Goal: Task Accomplishment & Management: Use online tool/utility

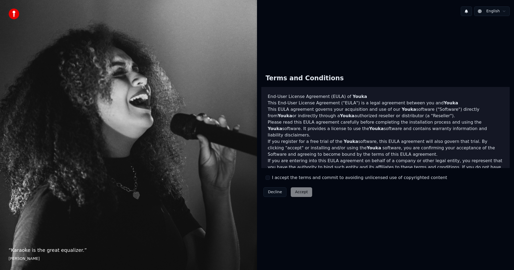
click at [271, 177] on div "I accept the terms and commit to avoiding unlicensed use of copyrighted content" at bounding box center [356, 178] width 181 height 6
click at [268, 177] on button "I accept the terms and commit to avoiding unlicensed use of copyrighted content" at bounding box center [268, 178] width 4 height 4
click at [294, 191] on button "Accept" at bounding box center [301, 192] width 21 height 10
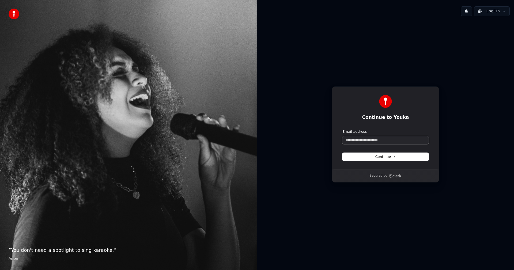
click at [379, 141] on input "Email address" at bounding box center [385, 140] width 86 height 8
type input "*"
click at [342, 129] on button "submit" at bounding box center [342, 129] width 0 height 0
type input "**********"
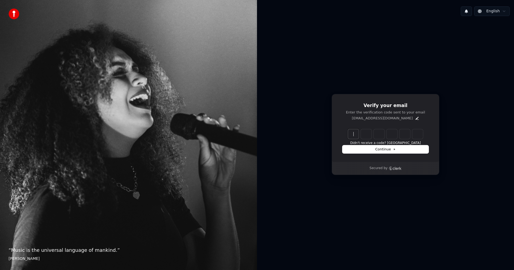
click at [358, 133] on input "Enter verification code" at bounding box center [391, 134] width 86 height 10
paste input "******"
type input "******"
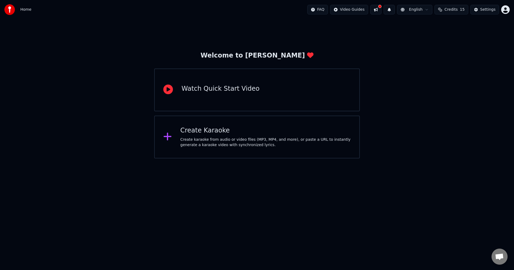
click at [237, 141] on div "Create karaoke from audio or video files (MP3, MP4, and more), or paste a URL t…" at bounding box center [265, 142] width 171 height 11
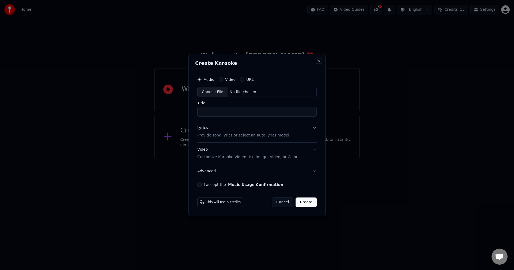
click at [319, 59] on button "Close" at bounding box center [319, 61] width 4 height 4
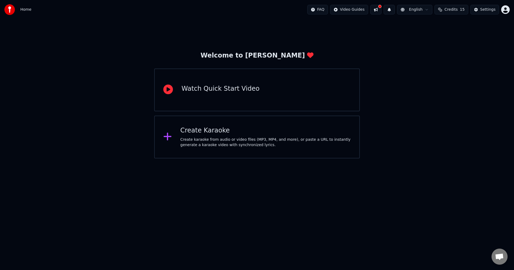
click at [245, 141] on div "Create karaoke from audio or video files (MP3, MP4, and more), or paste a URL t…" at bounding box center [265, 142] width 171 height 11
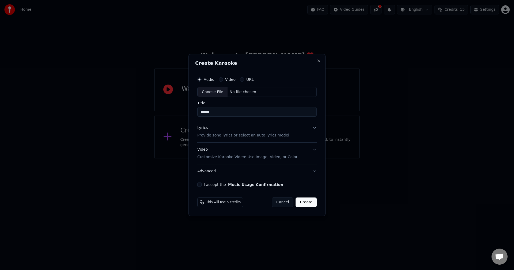
type input "******"
click at [199, 186] on button "I accept the Music Usage Confirmation" at bounding box center [199, 185] width 4 height 4
click at [227, 80] on label "Video" at bounding box center [230, 80] width 10 height 4
click at [223, 80] on button "Video" at bounding box center [221, 79] width 4 height 4
click at [242, 80] on button "URL" at bounding box center [242, 79] width 4 height 4
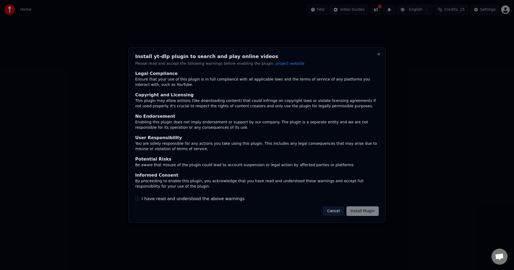
click at [362, 211] on div "Cancel Install Plugin" at bounding box center [351, 211] width 56 height 10
click at [162, 199] on label "I have read and understood the above warnings" at bounding box center [193, 199] width 103 height 6
click at [139, 199] on button "I have read and understood the above warnings" at bounding box center [137, 199] width 4 height 4
click at [360, 211] on button "Install Plugin" at bounding box center [362, 211] width 32 height 10
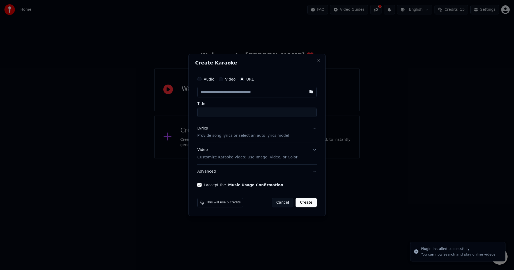
click at [234, 79] on div "Audio Video URL" at bounding box center [225, 79] width 56 height 4
click at [224, 78] on div "Video" at bounding box center [227, 79] width 17 height 4
click at [213, 82] on div "Audio Video URL" at bounding box center [256, 79] width 119 height 11
click at [210, 81] on label "Audio" at bounding box center [209, 79] width 11 height 4
click at [202, 81] on button "Audio" at bounding box center [199, 79] width 4 height 4
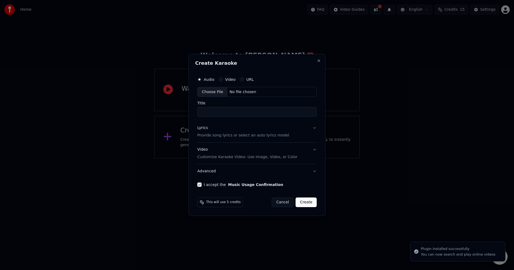
click at [205, 79] on label "Audio" at bounding box center [209, 80] width 11 height 4
click at [202, 79] on button "Audio" at bounding box center [199, 79] width 4 height 4
click at [205, 79] on label "Audio" at bounding box center [209, 80] width 11 height 4
click at [202, 79] on button "Audio" at bounding box center [199, 79] width 4 height 4
click at [212, 93] on div "Choose File" at bounding box center [213, 92] width 30 height 10
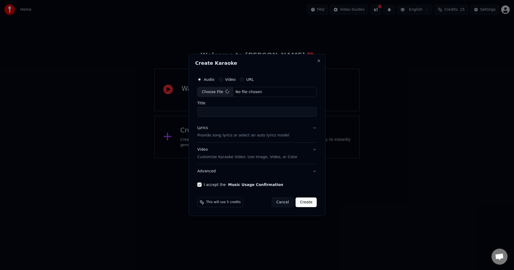
type input "***"
click at [313, 205] on button "Create" at bounding box center [306, 203] width 21 height 10
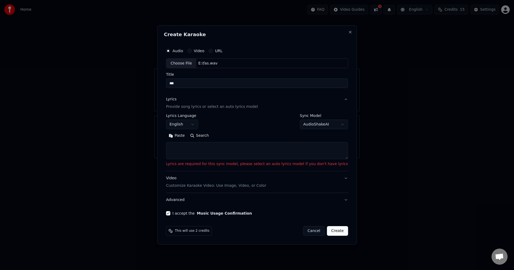
click at [241, 153] on textarea at bounding box center [257, 150] width 182 height 17
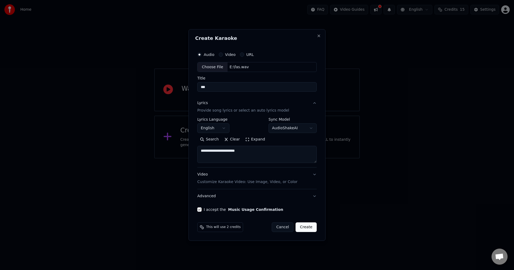
type textarea "**********"
click at [310, 225] on button "Create" at bounding box center [306, 227] width 21 height 10
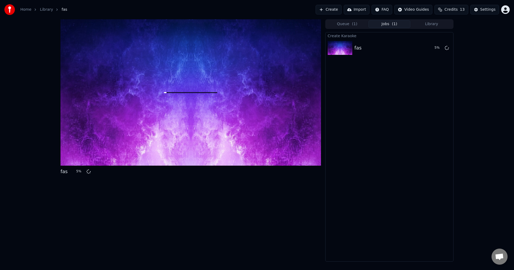
click at [112, 121] on div at bounding box center [190, 92] width 260 height 146
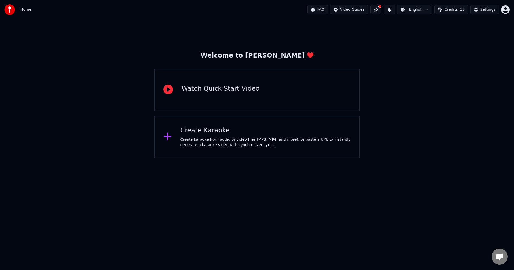
click at [381, 9] on button at bounding box center [375, 10] width 11 height 10
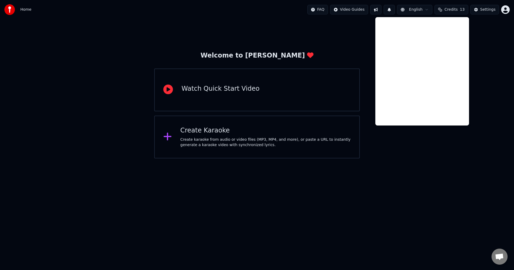
click at [423, 10] on html "Home FAQ Video Guides English Credits 13 Settings Welcome to Youka Watch Quick …" at bounding box center [257, 79] width 514 height 158
click at [498, 96] on div "Welcome to Youka Watch Quick Start Video Create Karaoke Create karaoke from aud…" at bounding box center [257, 88] width 514 height 139
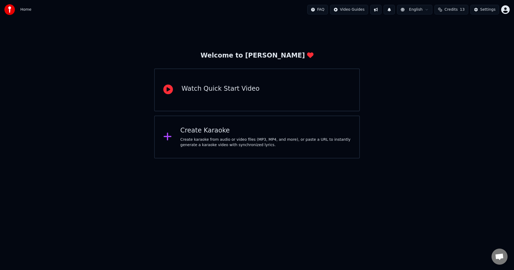
click at [419, 8] on html "Home FAQ Video Guides English Credits 13 Settings Welcome to Youka Watch Quick …" at bounding box center [257, 79] width 514 height 158
click at [449, 54] on html "Home FAQ Video Guides English Credits 13 Settings Welcome to Youka Watch Quick …" at bounding box center [257, 79] width 514 height 158
click at [455, 9] on span "Credits" at bounding box center [450, 9] width 13 height 5
click at [455, 50] on button "Refresh" at bounding box center [454, 50] width 28 height 10
click at [486, 11] on div "Settings" at bounding box center [487, 9] width 15 height 5
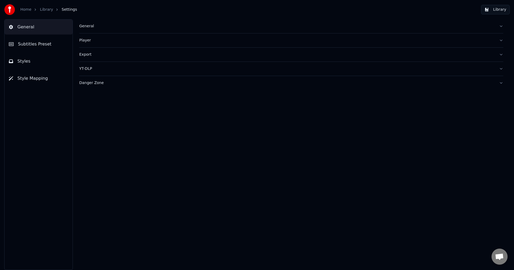
click at [55, 8] on icon "breadcrumb" at bounding box center [57, 10] width 4 height 4
click at [31, 9] on div "Home" at bounding box center [28, 9] width 17 height 5
click at [32, 62] on button "Styles" at bounding box center [39, 61] width 68 height 15
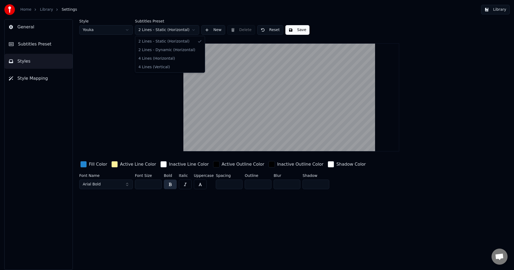
click at [158, 29] on html "Home Library Settings Library General Subtitles Preset Styles Style Mapping Sty…" at bounding box center [257, 135] width 514 height 270
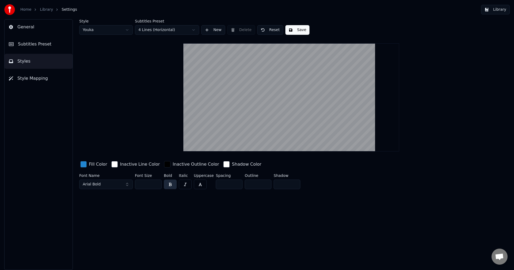
click at [162, 29] on html "Home Library Settings Library General Subtitles Preset Styles Style Mapping Sty…" at bounding box center [257, 135] width 514 height 270
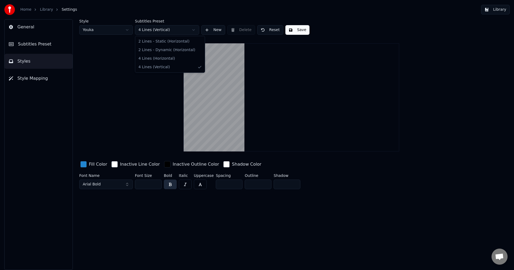
click at [173, 25] on html "Home Library Settings Library General Subtitles Preset Styles Style Mapping Sty…" at bounding box center [257, 135] width 514 height 270
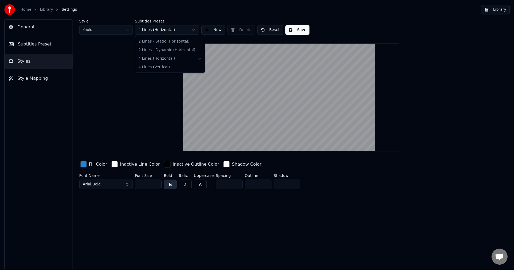
click at [175, 30] on html "Home Library Settings Library General Subtitles Preset Styles Style Mapping Sty…" at bounding box center [257, 135] width 514 height 270
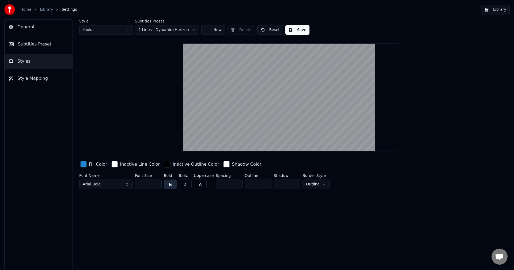
click at [173, 31] on html "Home Library Settings Library General Subtitles Preset Styles Style Mapping Sty…" at bounding box center [257, 135] width 514 height 270
click at [112, 28] on html "Home Library Settings Library General Subtitles Preset Styles Style Mapping Sty…" at bounding box center [257, 135] width 514 height 270
click at [123, 32] on html "Home Library Settings Library General Subtitles Preset Styles Style Mapping Sty…" at bounding box center [257, 135] width 514 height 270
click at [113, 29] on html "Home Library Settings Library General Subtitles Preset Styles Style Mapping Sty…" at bounding box center [257, 135] width 514 height 270
click at [41, 45] on span "Subtitles Preset" at bounding box center [34, 44] width 33 height 6
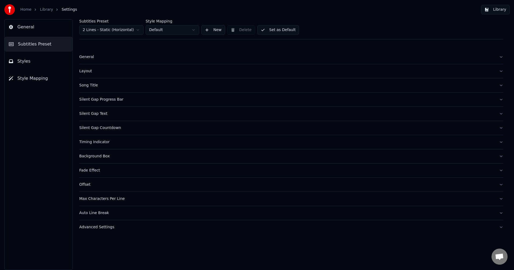
click at [179, 32] on html "Home Library Settings Library General Subtitles Preset Styles Style Mapping Sub…" at bounding box center [257, 135] width 514 height 270
click at [50, 28] on button "General" at bounding box center [39, 27] width 68 height 15
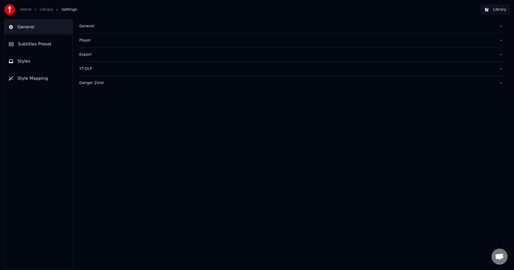
click at [40, 81] on span "Style Mapping" at bounding box center [32, 78] width 31 height 6
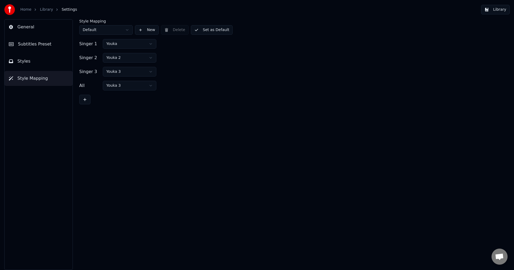
click at [37, 59] on button "Styles" at bounding box center [39, 61] width 68 height 15
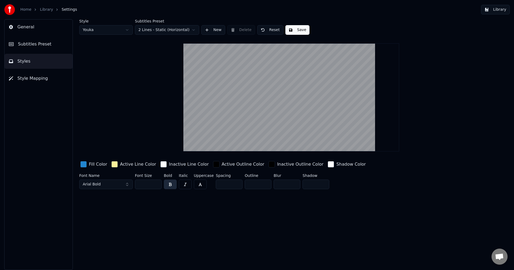
click at [213, 163] on div "button" at bounding box center [216, 164] width 6 height 6
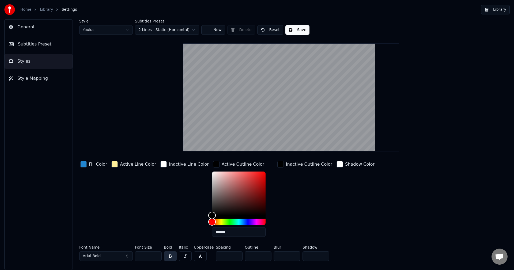
click at [213, 165] on div "button" at bounding box center [216, 164] width 6 height 6
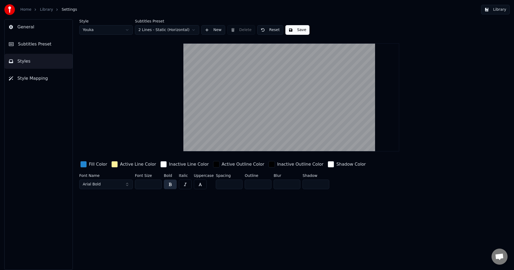
click at [111, 161] on div "button" at bounding box center [114, 164] width 6 height 6
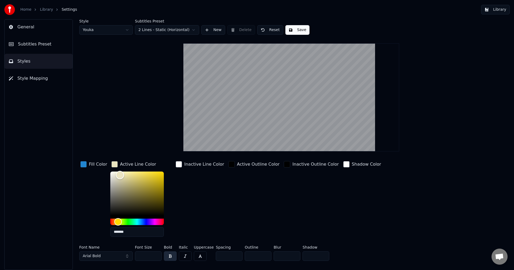
drag, startPoint x: 118, startPoint y: 175, endPoint x: 102, endPoint y: 176, distance: 16.4
click at [102, 176] on div "Fill Color Active Line Color ******* Inactive Line Color Active Outline Color I…" at bounding box center [259, 200] width 360 height 81
type input "*******"
click at [227, 211] on div "Active Outline Color" at bounding box center [253, 200] width 53 height 81
click at [127, 85] on div "Style Youka Subtitles Preset 2 Lines - Static (Horizontal) New Delete Reset Sav…" at bounding box center [291, 141] width 424 height 244
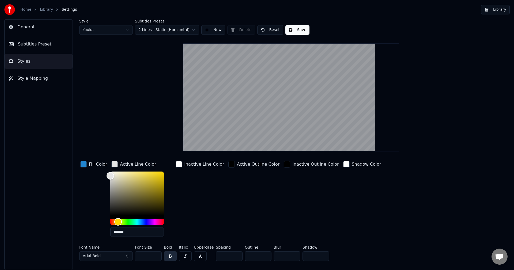
click at [206, 204] on div "Inactive Line Color" at bounding box center [200, 200] width 51 height 81
click at [113, 162] on div "button" at bounding box center [114, 164] width 6 height 6
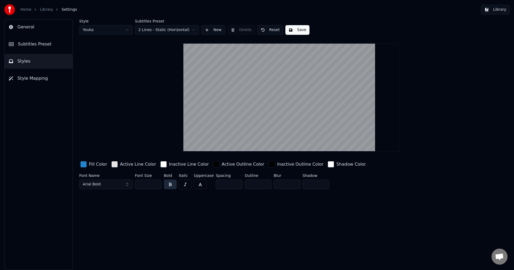
drag, startPoint x: 313, startPoint y: 183, endPoint x: 288, endPoint y: 186, distance: 24.7
click at [288, 186] on div "Font Name Arial Bold Font Size ** Bold Italic Uppercase Spacing * Outline * Blu…" at bounding box center [259, 183] width 360 height 18
type input "*"
click at [328, 166] on div "button" at bounding box center [331, 164] width 6 height 6
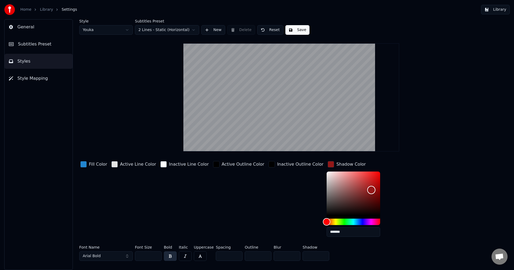
drag, startPoint x: 322, startPoint y: 188, endPoint x: 348, endPoint y: 190, distance: 26.0
click at [348, 190] on div "Color" at bounding box center [354, 194] width 54 height 44
drag, startPoint x: 343, startPoint y: 188, endPoint x: 341, endPoint y: 224, distance: 35.9
click at [341, 224] on div at bounding box center [354, 199] width 54 height 54
drag, startPoint x: 315, startPoint y: 207, endPoint x: 301, endPoint y: 207, distance: 13.9
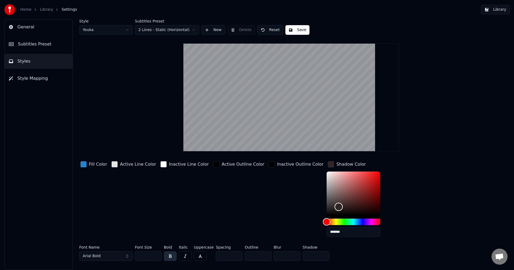
click at [327, 207] on div "Color" at bounding box center [354, 194] width 54 height 44
drag, startPoint x: 311, startPoint y: 171, endPoint x: 307, endPoint y: 157, distance: 14.1
click at [307, 157] on div "Style Youka Subtitles Preset 2 Lines - Static (Horizontal) New Delete Reset Sav…" at bounding box center [291, 141] width 424 height 244
click at [343, 222] on div "Hue" at bounding box center [354, 222] width 54 height 6
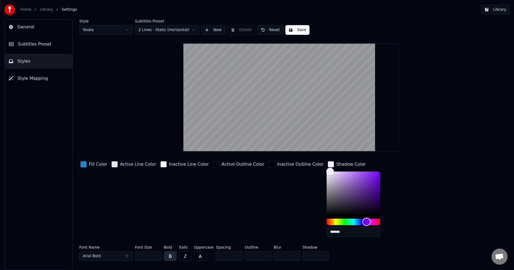
click at [362, 220] on div "Hue" at bounding box center [366, 222] width 8 height 8
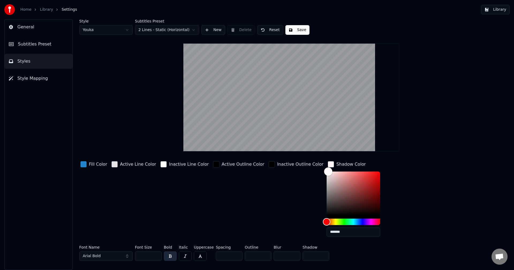
drag, startPoint x: 312, startPoint y: 179, endPoint x: 304, endPoint y: 169, distance: 12.4
click at [327, 172] on div "Color" at bounding box center [354, 194] width 54 height 44
drag, startPoint x: 314, startPoint y: 186, endPoint x: 332, endPoint y: 198, distance: 22.1
click at [332, 197] on div "Color" at bounding box center [354, 194] width 54 height 44
type input "*******"
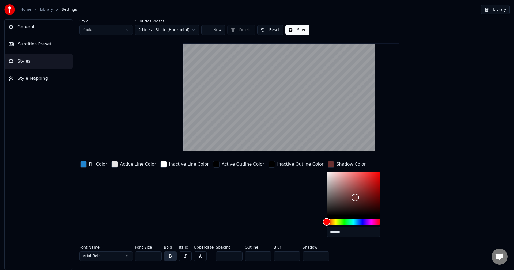
click at [275, 186] on div "Inactive Outline Color" at bounding box center [295, 200] width 57 height 81
click at [328, 161] on div "button" at bounding box center [331, 164] width 6 height 6
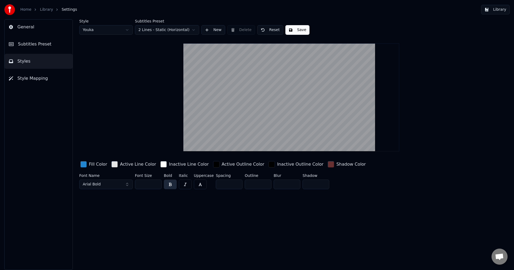
click at [170, 184] on button "button" at bounding box center [170, 185] width 13 height 10
click at [187, 181] on button "button" at bounding box center [185, 185] width 13 height 10
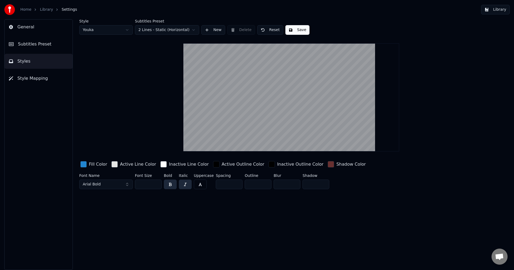
click at [186, 183] on button "button" at bounding box center [185, 185] width 13 height 10
click at [169, 27] on html "Home Library Settings Library General Subtitles Preset Styles Style Mapping Sty…" at bounding box center [257, 135] width 514 height 270
click at [210, 27] on button "New" at bounding box center [213, 30] width 24 height 10
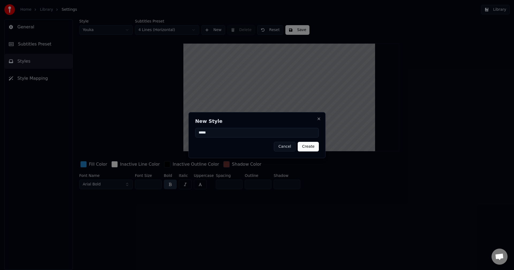
type input "*****"
click at [313, 146] on button "Create" at bounding box center [308, 147] width 21 height 10
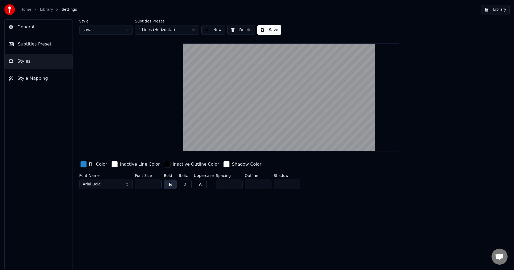
click at [184, 240] on div "Style savas Subtitles Preset 4 Lines (Horizontal) New Delete Save Fill Color In…" at bounding box center [291, 144] width 445 height 251
click at [125, 31] on html "Home Library Settings Library General Subtitles Preset Styles Style Mapping Sty…" at bounding box center [257, 135] width 514 height 270
click at [110, 30] on html "Home Library Settings Library General Subtitles Preset Styles Style Mapping Sty…" at bounding box center [257, 135] width 514 height 270
click at [110, 28] on html "Home Library Settings Library General Subtitles Preset Styles Style Mapping Sty…" at bounding box center [257, 135] width 514 height 270
click at [110, 31] on html "Home Library Settings Library General Subtitles Preset Styles Style Mapping Sty…" at bounding box center [257, 135] width 514 height 270
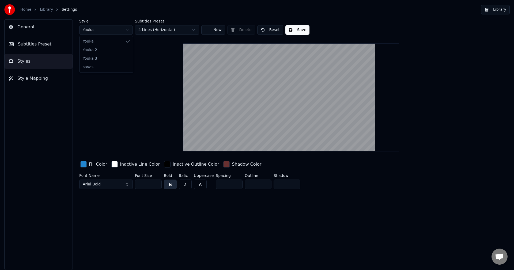
type input "*"
click at [31, 84] on button "Style Mapping" at bounding box center [39, 78] width 68 height 15
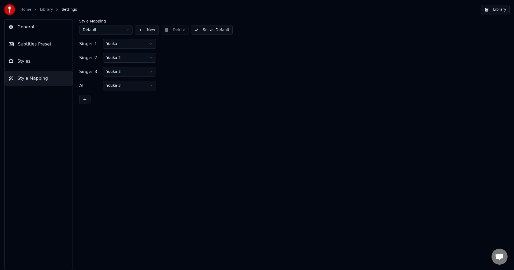
click at [36, 62] on button "Styles" at bounding box center [39, 61] width 68 height 15
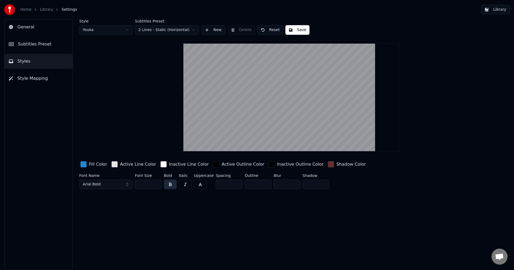
click at [36, 48] on button "Subtitles Preset" at bounding box center [39, 44] width 68 height 15
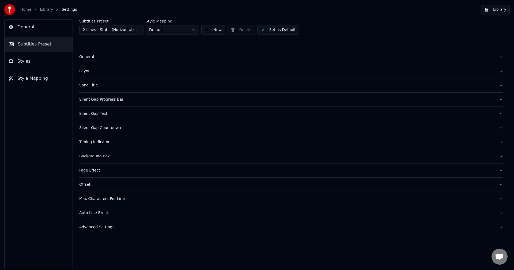
click at [92, 55] on div "General" at bounding box center [286, 56] width 415 height 5
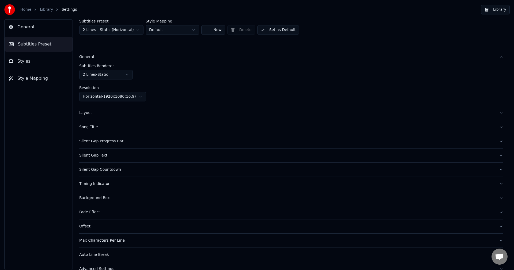
click at [98, 78] on html "Home Library Settings Library General Subtitles Preset Styles Style Mapping Sub…" at bounding box center [257, 135] width 514 height 270
click at [122, 98] on html "Home Library Settings Library General Subtitles Preset Styles Style Mapping Sub…" at bounding box center [257, 135] width 514 height 270
click at [128, 113] on div "Song Title" at bounding box center [286, 112] width 415 height 5
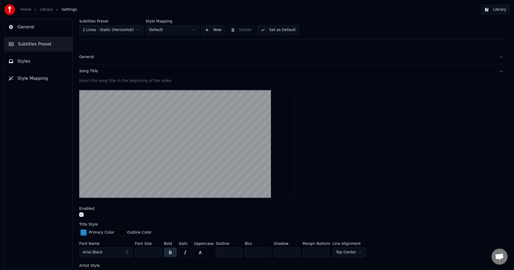
scroll to position [27, 0]
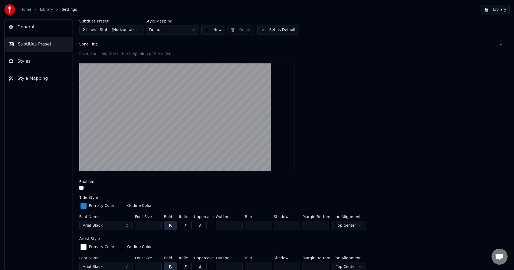
click at [82, 184] on div "Enabled" at bounding box center [291, 186] width 424 height 12
click at [81, 186] on button "button" at bounding box center [81, 188] width 4 height 4
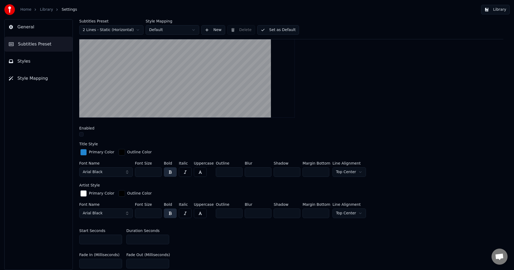
scroll to position [0, 0]
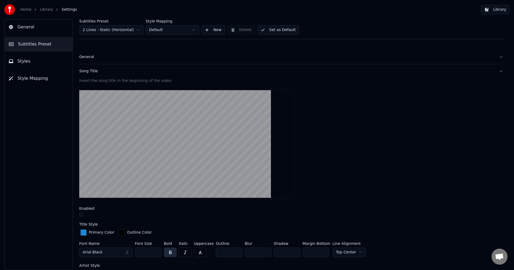
click at [91, 71] on div "Song Title" at bounding box center [286, 71] width 415 height 5
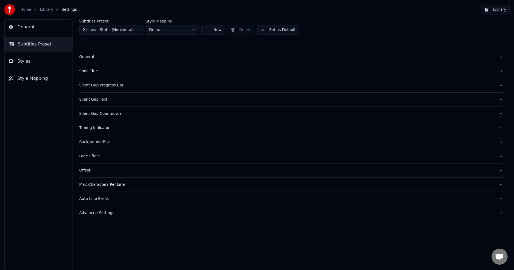
click at [95, 87] on div "Silent Gap Progress Bar" at bounding box center [286, 85] width 415 height 5
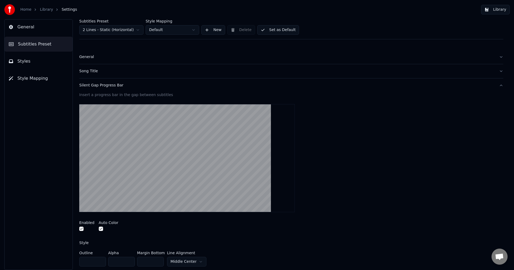
click at [107, 84] on div "Silent Gap Progress Bar" at bounding box center [286, 85] width 415 height 5
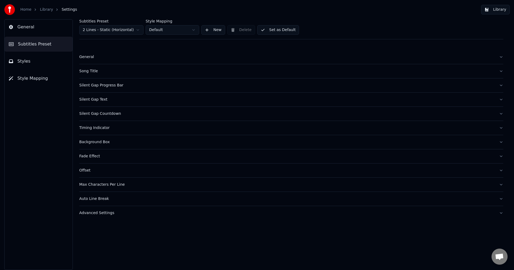
click at [102, 97] on div "Silent Gap Text" at bounding box center [286, 99] width 415 height 5
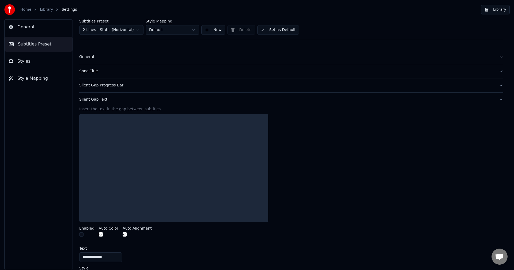
click at [103, 99] on div "Silent Gap Text" at bounding box center [286, 99] width 415 height 5
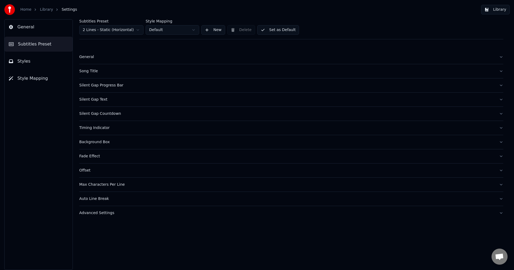
click at [103, 114] on div "Silent Gap Countdown" at bounding box center [286, 113] width 415 height 5
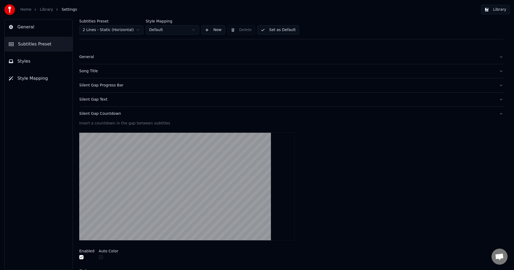
scroll to position [54, 0]
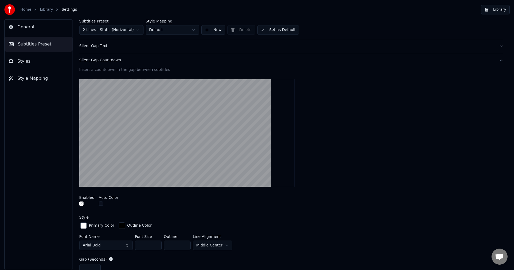
click at [99, 204] on button "button" at bounding box center [101, 204] width 4 height 4
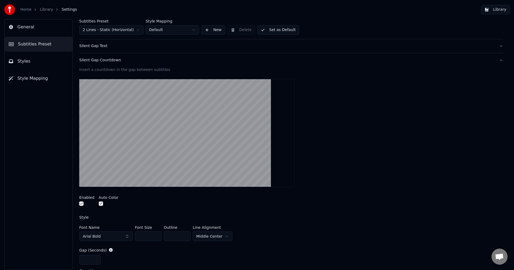
click at [99, 205] on button "button" at bounding box center [101, 204] width 4 height 4
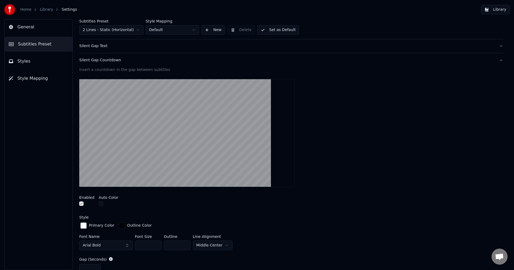
click at [99, 205] on button "button" at bounding box center [101, 204] width 4 height 4
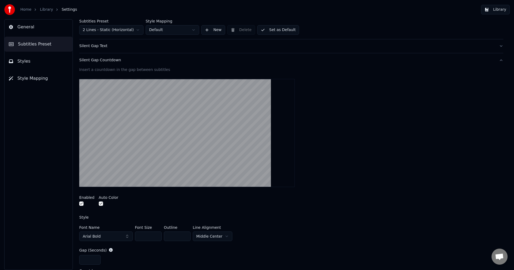
drag, startPoint x: 149, startPoint y: 236, endPoint x: 127, endPoint y: 235, distance: 21.4
click at [127, 235] on div "Font Name Arial Bold Font Size ** Outline * Line Alignment Middle Center" at bounding box center [291, 235] width 424 height 18
click at [137, 235] on input "**" at bounding box center [148, 237] width 27 height 10
drag, startPoint x: 146, startPoint y: 236, endPoint x: 106, endPoint y: 237, distance: 40.2
click at [106, 237] on div "Font Name Arial Bold Font Size *** Outline * Line Alignment Middle Center" at bounding box center [291, 235] width 424 height 18
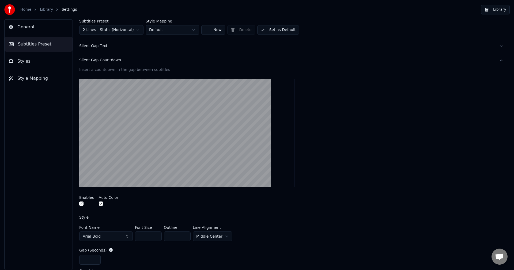
type input "***"
click at [126, 259] on div "*" at bounding box center [291, 260] width 424 height 10
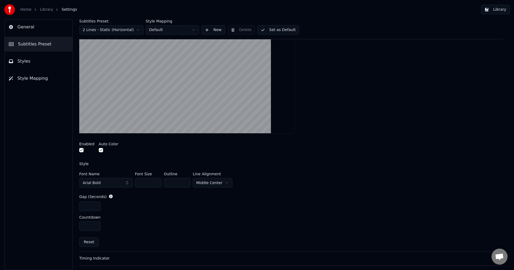
click at [95, 224] on input "*" at bounding box center [89, 226] width 21 height 10
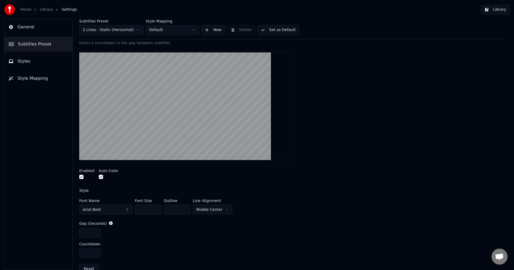
click at [96, 253] on input "*" at bounding box center [89, 253] width 21 height 10
click at [97, 249] on input "*" at bounding box center [89, 253] width 21 height 10
click at [97, 251] on input "*" at bounding box center [89, 253] width 21 height 10
click at [96, 255] on input "*" at bounding box center [89, 253] width 21 height 10
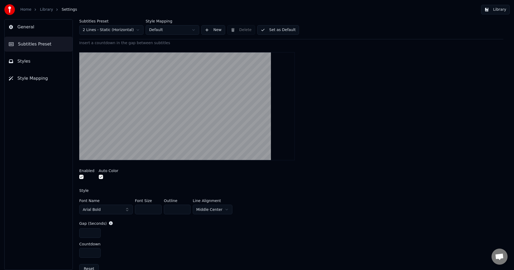
type input "*"
click at [96, 255] on input "*" at bounding box center [89, 253] width 21 height 10
click at [152, 29] on html "Home Library Settings Library General Subtitles Preset Styles Style Mapping Sub…" at bounding box center [257, 135] width 514 height 270
click at [159, 29] on html "Home Library Settings Library General Subtitles Preset Styles Style Mapping Sub…" at bounding box center [257, 135] width 514 height 270
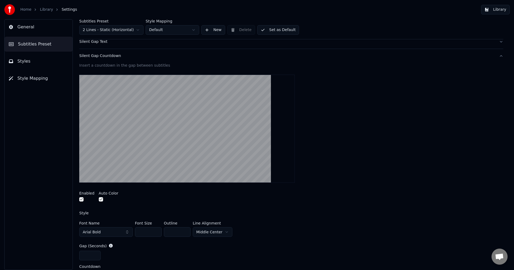
scroll to position [165, 0]
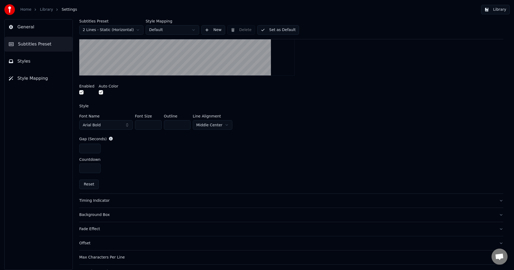
click at [122, 201] on div "Timing Indicator" at bounding box center [286, 200] width 415 height 5
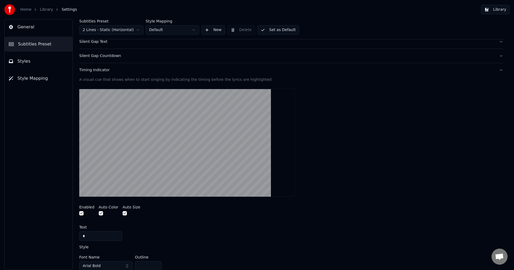
scroll to position [85, 0]
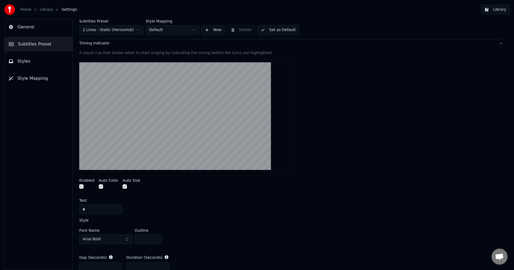
drag, startPoint x: 100, startPoint y: 210, endPoint x: 73, endPoint y: 210, distance: 27.0
click at [73, 210] on div "Subtitles Preset 2 Lines - Static (Horizontal) Style Mapping Default New Delete…" at bounding box center [291, 144] width 445 height 251
click at [165, 217] on div "A visual cue that shows when to start singing by indicating the timing before t…" at bounding box center [291, 183] width 424 height 266
drag, startPoint x: 107, startPoint y: 207, endPoint x: 51, endPoint y: 211, distance: 56.3
click at [51, 211] on div "General Subtitles Preset Styles Style Mapping Subtitles Preset 2 Lines - Static…" at bounding box center [257, 144] width 514 height 251
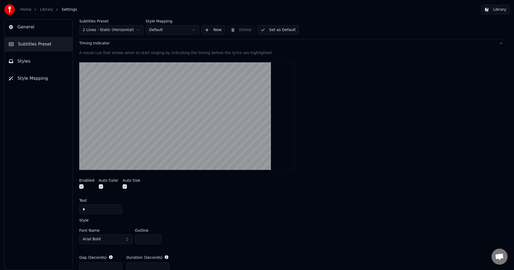
drag, startPoint x: 63, startPoint y: 211, endPoint x: 57, endPoint y: 213, distance: 6.6
click at [57, 212] on div "General Subtitles Preset Styles Style Mapping Subtitles Preset 2 Lines - Static…" at bounding box center [257, 144] width 514 height 251
click at [105, 209] on input "*" at bounding box center [100, 210] width 43 height 10
click at [168, 216] on div "A visual cue that shows when to start singing by indicating the timing before t…" at bounding box center [291, 183] width 424 height 266
click at [105, 213] on input "*" at bounding box center [100, 210] width 43 height 10
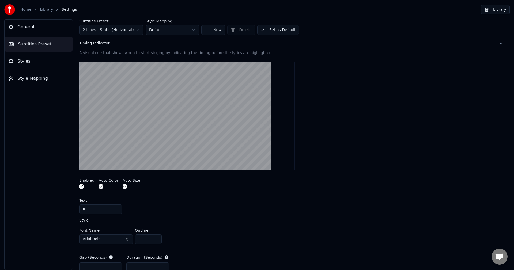
drag, startPoint x: 82, startPoint y: 210, endPoint x: 68, endPoint y: 210, distance: 14.2
click at [68, 210] on div "General Subtitles Preset Styles Style Mapping Subtitles Preset 2 Lines - Static…" at bounding box center [257, 144] width 514 height 251
click at [146, 217] on div "A visual cue that shows when to start singing by indicating the timing before t…" at bounding box center [291, 183] width 424 height 266
click at [93, 205] on input "*" at bounding box center [100, 210] width 43 height 10
drag, startPoint x: 87, startPoint y: 209, endPoint x: 65, endPoint y: 210, distance: 22.8
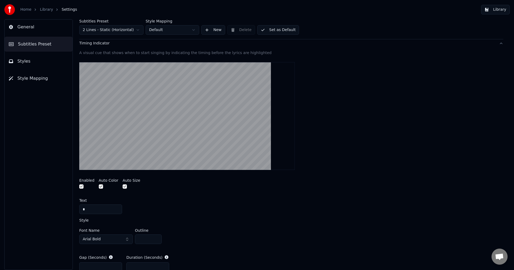
click at [65, 210] on div "General Subtitles Preset Styles Style Mapping Subtitles Preset 2 Lines - Static…" at bounding box center [257, 144] width 514 height 251
paste input "*"
click at [142, 214] on div "A visual cue that shows when to start singing by indicating the timing before t…" at bounding box center [291, 183] width 424 height 266
click at [96, 209] on input "**" at bounding box center [100, 210] width 43 height 10
click at [96, 209] on input "*" at bounding box center [100, 210] width 43 height 10
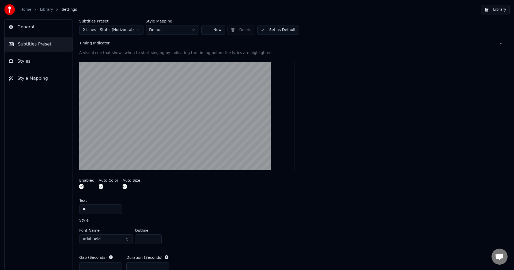
click at [48, 210] on div "General Subtitles Preset Styles Style Mapping Subtitles Preset 2 Lines - Static…" at bounding box center [257, 144] width 514 height 251
paste input "text"
click at [104, 209] on input "**" at bounding box center [100, 210] width 43 height 10
click at [105, 211] on input "**" at bounding box center [100, 210] width 43 height 10
click at [150, 225] on div "Font Name Arial Bold Outline *" at bounding box center [291, 235] width 424 height 22
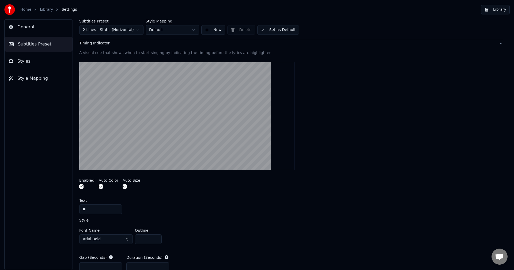
click at [102, 211] on input "**" at bounding box center [100, 210] width 43 height 10
type input "*"
click at [156, 203] on div "Text *" at bounding box center [291, 207] width 424 height 16
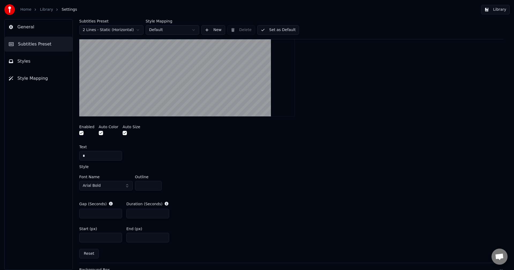
scroll to position [111, 0]
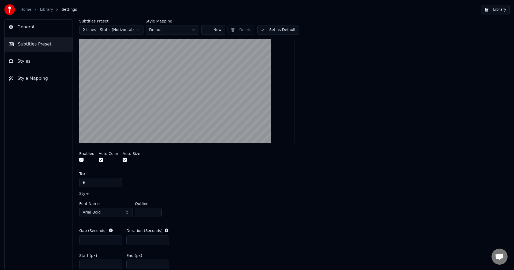
click at [157, 210] on input "**" at bounding box center [148, 213] width 27 height 10
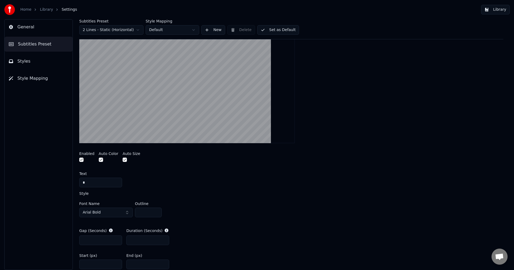
click at [157, 210] on input "**" at bounding box center [148, 213] width 27 height 10
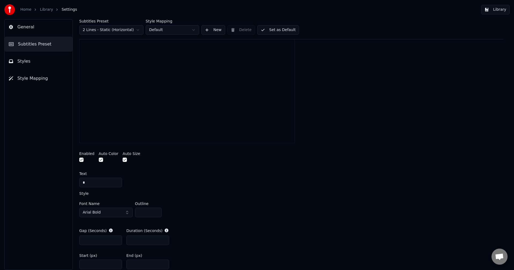
click at [157, 210] on input "**" at bounding box center [148, 213] width 27 height 10
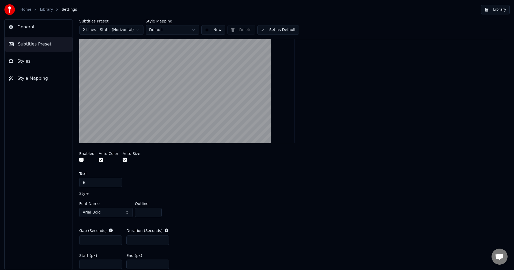
click at [157, 210] on input "**" at bounding box center [148, 213] width 27 height 10
drag, startPoint x: 116, startPoint y: 214, endPoint x: 103, endPoint y: 214, distance: 12.8
click at [103, 214] on div "Font Name Arial Bold Outline **" at bounding box center [291, 211] width 424 height 18
drag, startPoint x: 150, startPoint y: 210, endPoint x: 81, endPoint y: 213, distance: 69.1
click at [82, 214] on div "Font Name Arial Bold Outline ***" at bounding box center [291, 211] width 424 height 18
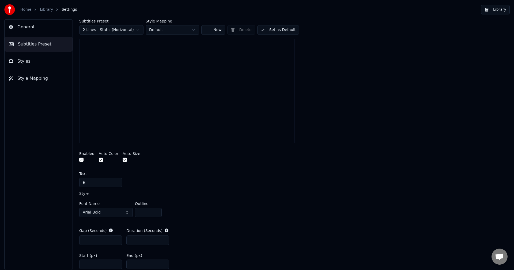
type input "*"
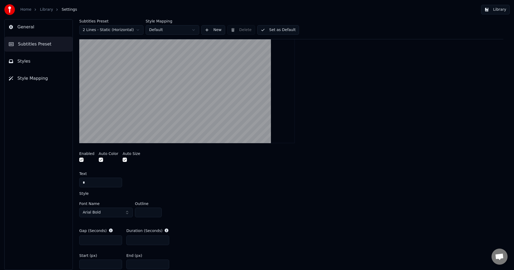
scroll to position [165, 0]
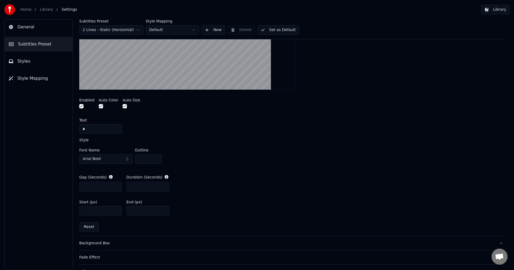
click at [108, 188] on input "*" at bounding box center [100, 187] width 43 height 10
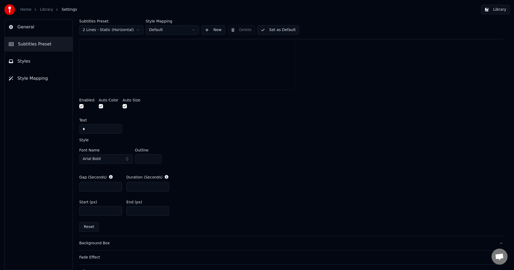
click at [117, 184] on input "*" at bounding box center [100, 187] width 43 height 10
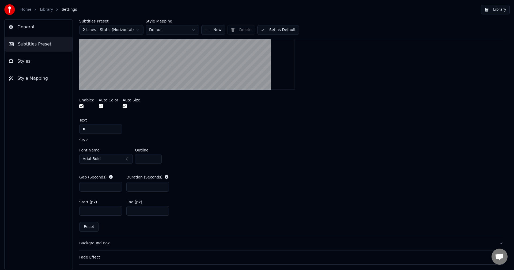
click at [117, 184] on input "*" at bounding box center [100, 187] width 43 height 10
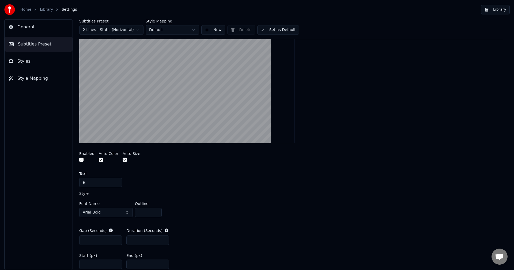
scroll to position [138, 0]
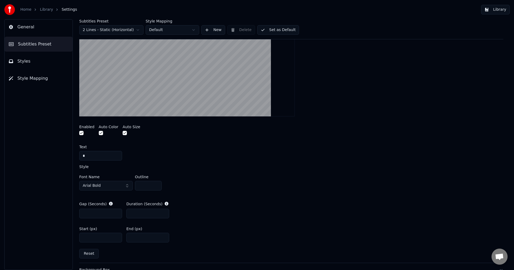
click at [114, 215] on input "*" at bounding box center [100, 214] width 43 height 10
click at [115, 215] on input "*" at bounding box center [100, 214] width 43 height 10
click at [117, 215] on input "*" at bounding box center [100, 214] width 43 height 10
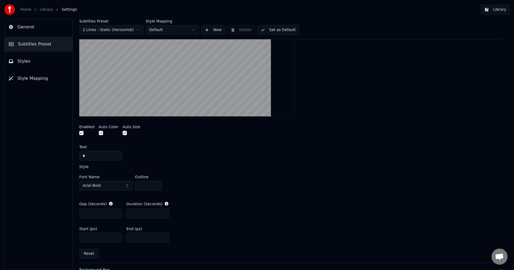
click at [117, 215] on input "*" at bounding box center [100, 214] width 43 height 10
type input "*"
click at [117, 215] on input "*" at bounding box center [100, 214] width 43 height 10
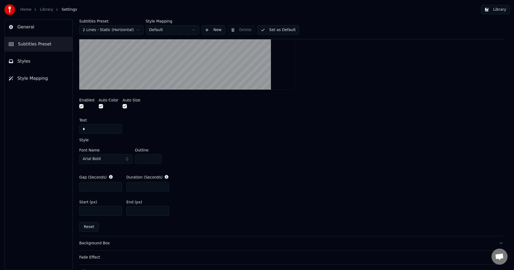
scroll to position [192, 0]
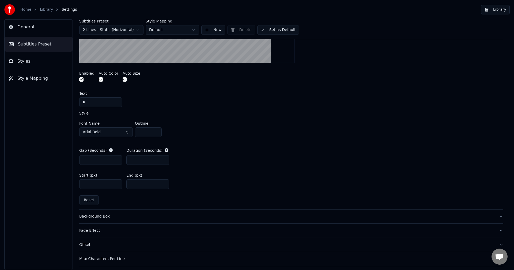
click at [131, 215] on div "Background Box" at bounding box center [286, 216] width 415 height 5
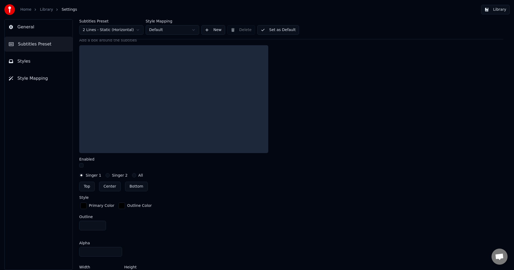
scroll to position [58, 0]
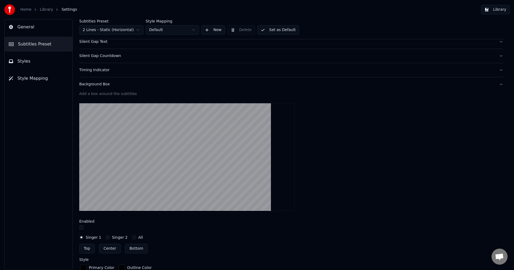
click at [83, 228] on button "button" at bounding box center [81, 227] width 4 height 4
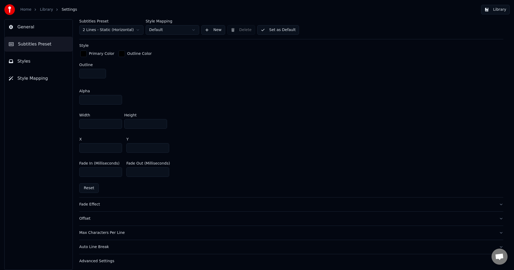
click at [117, 205] on div "Fade Effect" at bounding box center [286, 204] width 415 height 5
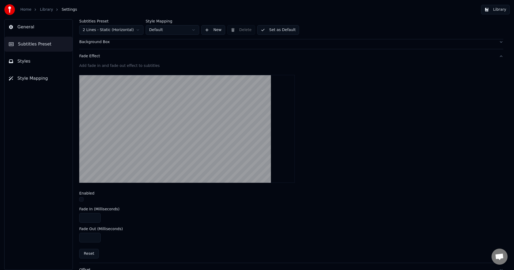
scroll to position [0, 0]
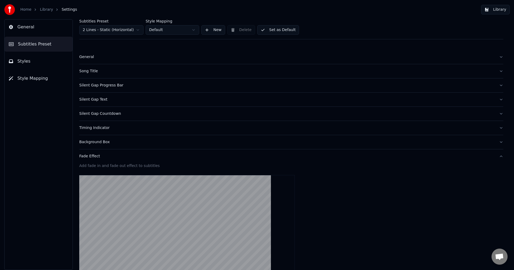
click at [81, 59] on div "General" at bounding box center [286, 56] width 415 height 5
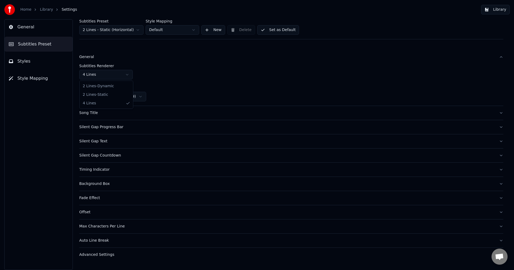
click at [103, 73] on html "Home Library Settings Library General Subtitles Preset Styles Style Mapping Sub…" at bounding box center [257, 135] width 514 height 270
click at [144, 118] on html "Home Library Settings Library General Subtitles Preset Styles Style Mapping Sub…" at bounding box center [257, 135] width 514 height 270
click at [142, 115] on div "Song Title" at bounding box center [286, 112] width 415 height 5
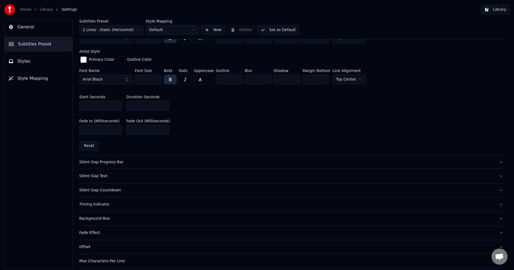
scroll to position [244, 0]
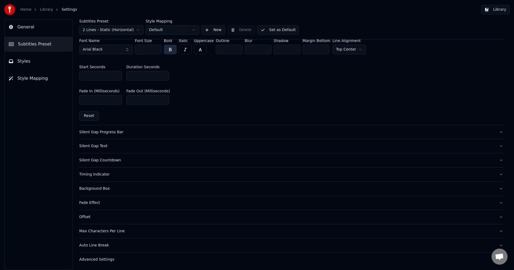
click at [107, 263] on button "Advanced Settings" at bounding box center [291, 260] width 424 height 14
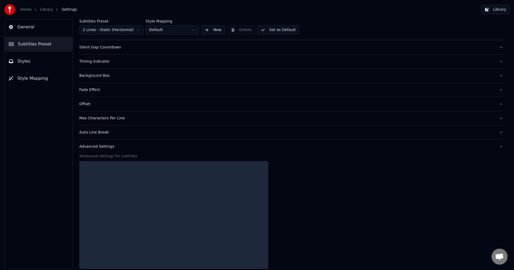
scroll to position [173, 0]
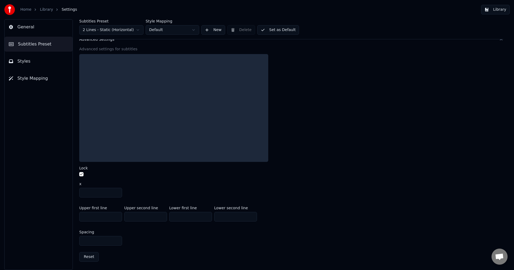
click at [81, 175] on button "button" at bounding box center [81, 174] width 4 height 4
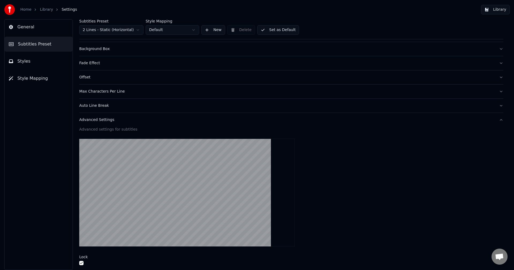
scroll to position [66, 0]
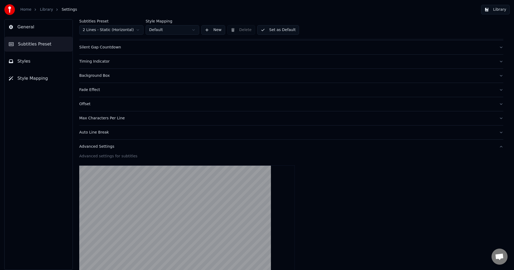
click at [88, 131] on div "Auto Line Break" at bounding box center [286, 132] width 415 height 5
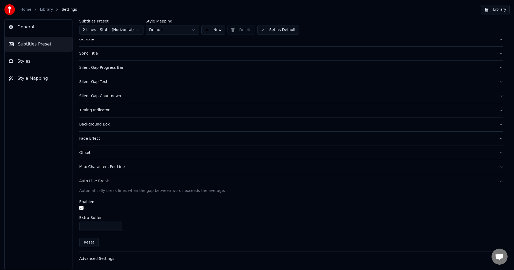
scroll to position [17, 0]
click at [84, 208] on div at bounding box center [291, 209] width 424 height 6
click at [83, 209] on button "button" at bounding box center [81, 208] width 4 height 4
click at [84, 206] on div at bounding box center [291, 209] width 424 height 6
click at [82, 207] on button "button" at bounding box center [81, 208] width 4 height 4
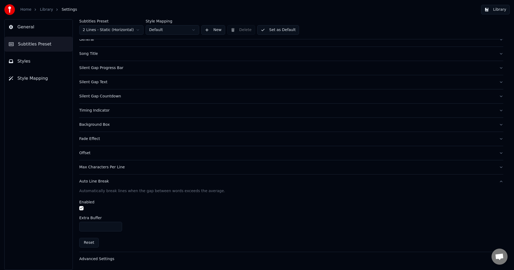
click at [101, 168] on div "Max Characters Per Line" at bounding box center [286, 167] width 415 height 5
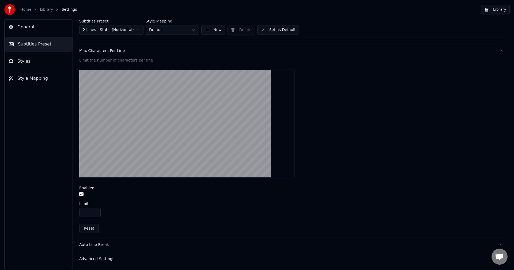
scroll to position [27, 0]
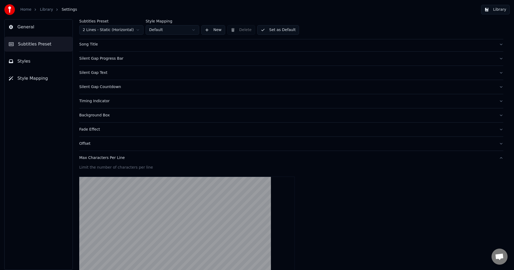
click at [85, 145] on div "Offset" at bounding box center [286, 143] width 415 height 5
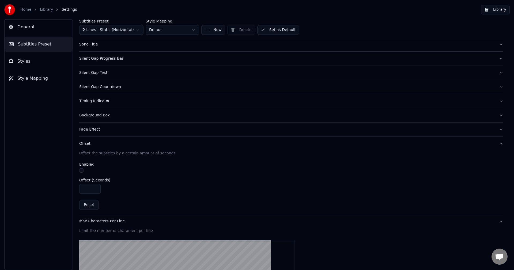
scroll to position [17, 0]
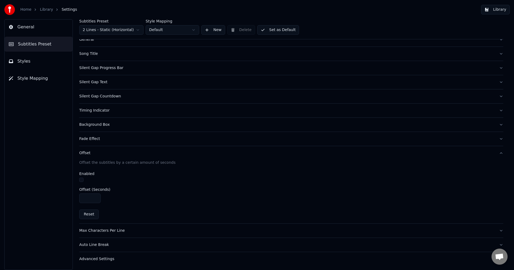
click at [80, 182] on div at bounding box center [291, 181] width 424 height 6
click at [82, 179] on button "button" at bounding box center [81, 180] width 4 height 4
click at [98, 135] on button "Fade Effect" at bounding box center [291, 139] width 424 height 14
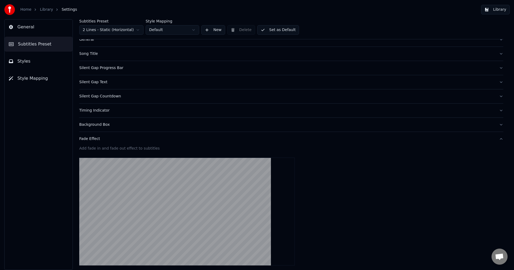
click at [99, 128] on button "Background Box" at bounding box center [291, 125] width 424 height 14
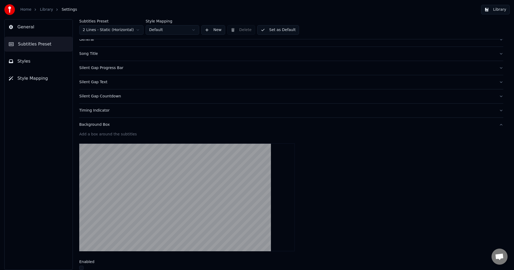
click at [100, 113] on button "Timing Indicator" at bounding box center [291, 111] width 424 height 14
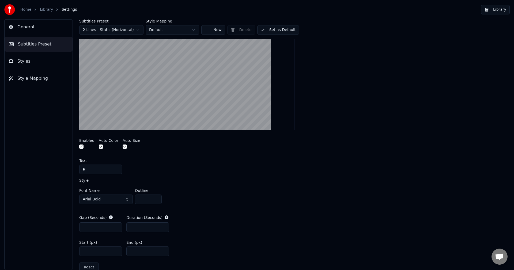
scroll to position [0, 0]
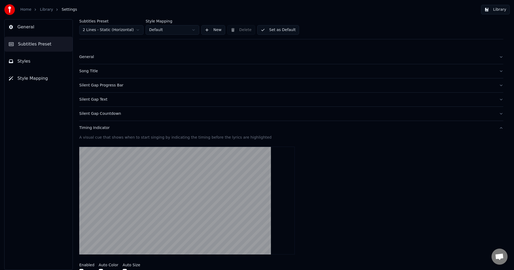
click at [119, 28] on html "Home Library Settings Library General Subtitles Preset Styles Style Mapping Sub…" at bounding box center [257, 135] width 514 height 270
type input "*"
click at [101, 117] on button "Silent Gap Countdown" at bounding box center [291, 114] width 424 height 14
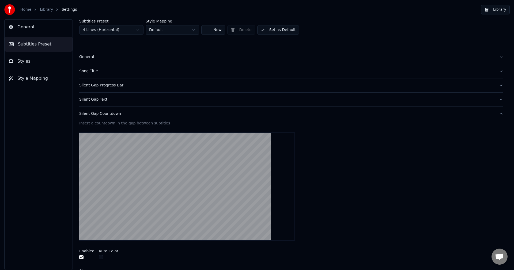
click at [93, 113] on div "Silent Gap Countdown" at bounding box center [286, 113] width 415 height 5
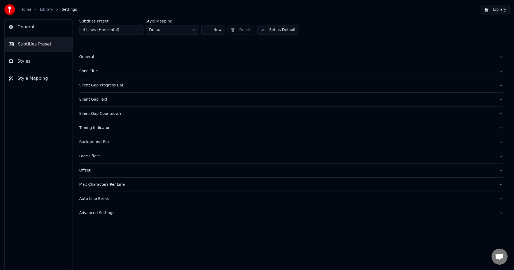
click at [101, 129] on div "Timing Indicator" at bounding box center [286, 127] width 415 height 5
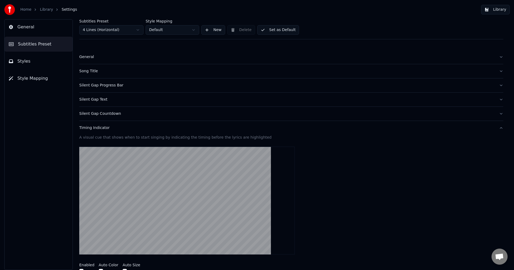
click at [492, 8] on button "Library" at bounding box center [495, 10] width 29 height 10
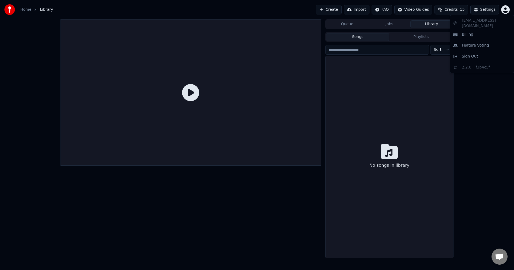
click at [505, 9] on html "Home Library Create Import FAQ Video Guides Credits 15 Settings Queue Jobs Libr…" at bounding box center [257, 135] width 514 height 270
click at [27, 10] on html "Home Library Create Import FAQ Video Guides Credits 15 Settings Queue Jobs Libr…" at bounding box center [257, 135] width 514 height 270
click at [27, 10] on link "Home" at bounding box center [25, 9] width 11 height 5
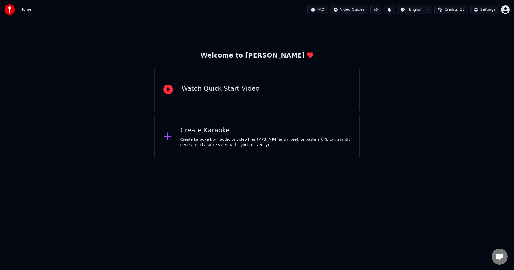
click at [351, 6] on html "Home FAQ Video Guides English Credits 15 Settings Welcome to Youka Watch Quick …" at bounding box center [257, 79] width 514 height 158
click at [348, 9] on html "Home FAQ Video Guides English Credits 15 Settings Welcome to Youka Watch Quick …" at bounding box center [257, 79] width 514 height 158
click at [378, 11] on button at bounding box center [375, 10] width 11 height 10
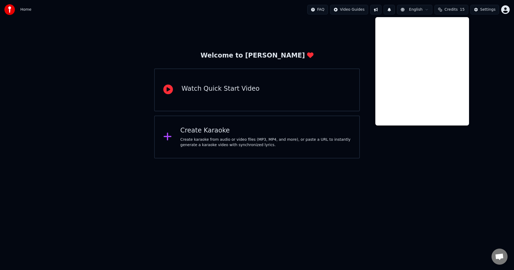
click at [359, 158] on html "Home FAQ Video Guides English Credits 15 Settings Welcome to Youka Watch Quick …" at bounding box center [257, 79] width 514 height 158
click at [225, 158] on html "Home FAQ Video Guides English Credits 15 Settings Welcome to Youka Watch Quick …" at bounding box center [257, 79] width 514 height 158
click at [191, 127] on div "Create Karaoke" at bounding box center [265, 130] width 171 height 9
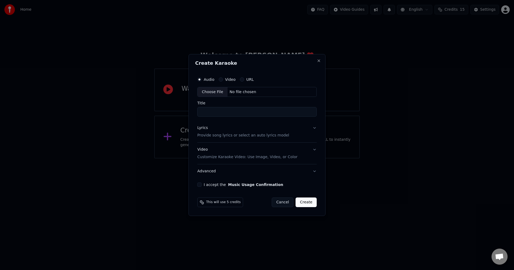
click at [284, 203] on button "Cancel" at bounding box center [283, 203] width 22 height 10
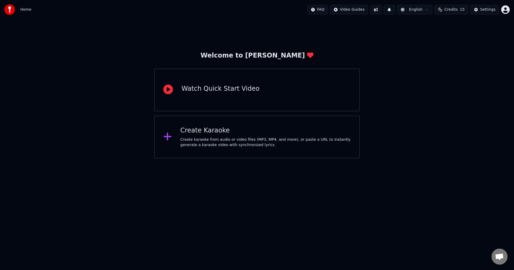
click at [220, 145] on div "Create karaoke from audio or video files (MP3, MP4, and more), or paste a URL t…" at bounding box center [265, 142] width 171 height 11
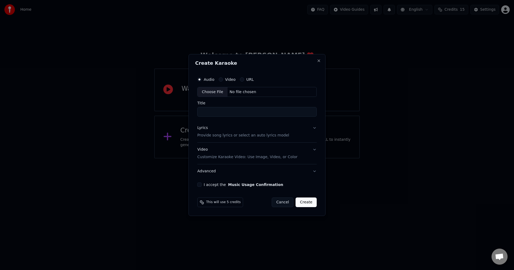
click at [229, 110] on input "Title" at bounding box center [256, 112] width 119 height 10
type input "****"
click at [237, 133] on p "Provide song lyrics or select an auto lyrics model" at bounding box center [243, 135] width 92 height 5
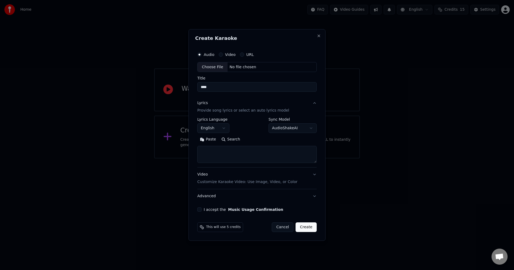
click at [232, 154] on textarea at bounding box center [256, 154] width 119 height 17
paste textarea
type textarea "*"
select select
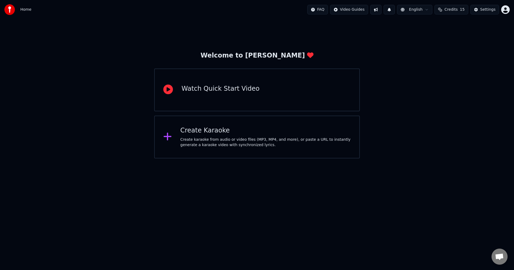
click at [236, 145] on div "Create karaoke from audio or video files (MP3, MP4, and more), or paste a URL t…" at bounding box center [265, 142] width 171 height 11
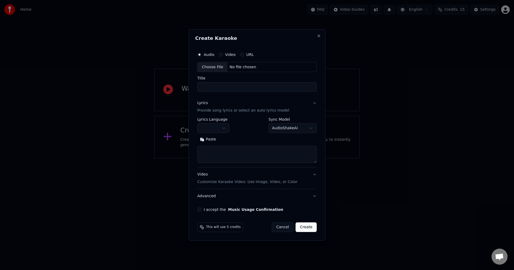
click at [233, 152] on textarea at bounding box center [256, 154] width 119 height 17
paste textarea "**********"
type textarea "**********"
click at [233, 89] on input "Title" at bounding box center [256, 87] width 119 height 10
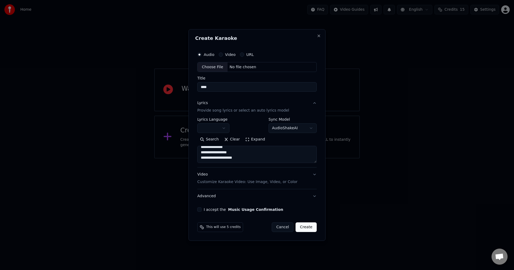
type input "****"
click at [223, 56] on div "Video" at bounding box center [227, 54] width 17 height 4
click at [222, 53] on div "Video" at bounding box center [227, 54] width 17 height 4
click at [220, 55] on button "Video" at bounding box center [221, 54] width 4 height 4
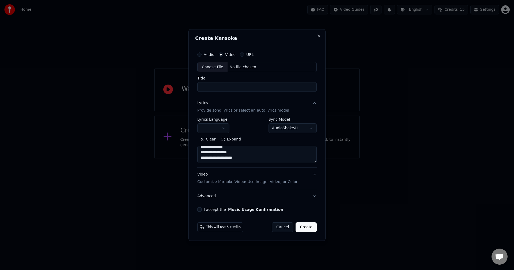
click at [220, 54] on circle "button" at bounding box center [221, 55] width 2 height 2
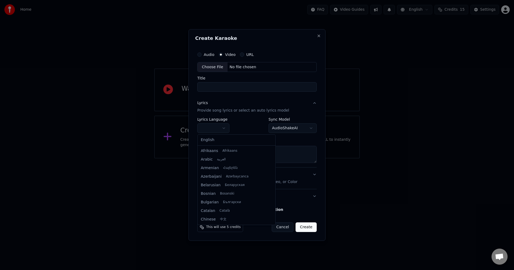
click at [222, 126] on body "**********" at bounding box center [257, 79] width 514 height 158
select select "**"
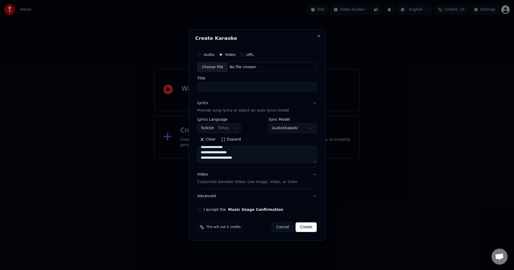
click at [308, 127] on body "**********" at bounding box center [257, 79] width 514 height 158
click at [254, 115] on body "**********" at bounding box center [257, 79] width 514 height 158
click at [265, 84] on input "Title" at bounding box center [256, 87] width 119 height 10
type input "****"
click at [259, 183] on p "Customize Karaoke Video: Use Image, Video, or Color" at bounding box center [247, 181] width 100 height 5
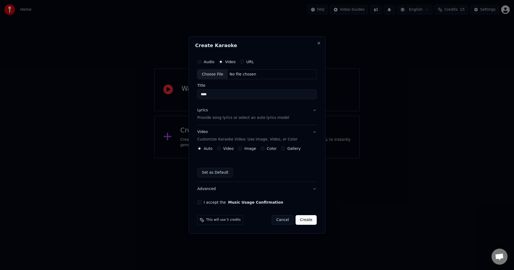
click at [223, 149] on label "Video" at bounding box center [228, 149] width 10 height 4
click at [221, 149] on button "Video" at bounding box center [219, 148] width 4 height 4
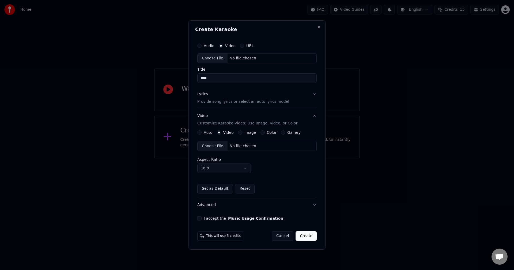
click at [239, 147] on div "No file chosen" at bounding box center [243, 145] width 31 height 5
click at [203, 46] on div "Audio" at bounding box center [205, 46] width 17 height 4
click at [200, 47] on button "Audio" at bounding box center [199, 46] width 4 height 4
click at [222, 80] on input "Title" at bounding box center [256, 79] width 119 height 10
type input "*"
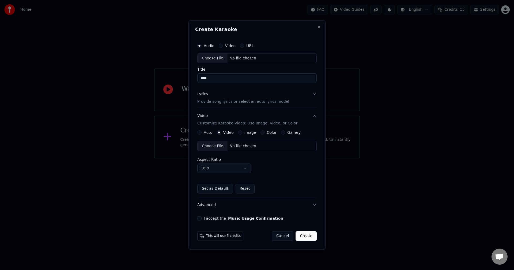
click at [313, 232] on button "Create" at bounding box center [306, 236] width 21 height 10
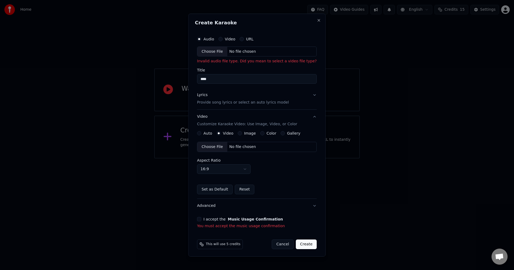
click at [217, 52] on div "Choose File" at bounding box center [212, 52] width 30 height 10
type input "***"
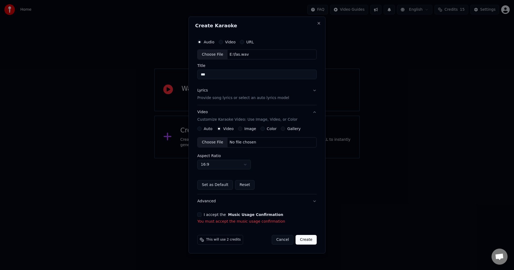
click at [202, 213] on div "I accept the Music Usage Confirmation" at bounding box center [256, 215] width 119 height 4
click at [201, 213] on button "I accept the Music Usage Confirmation" at bounding box center [199, 215] width 4 height 4
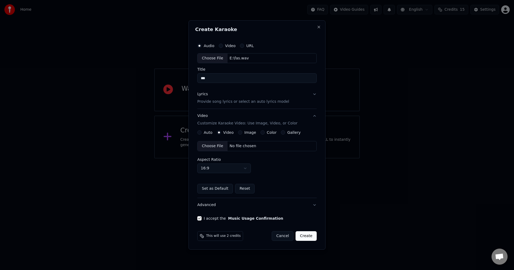
click at [256, 98] on div "Lyrics Provide song lyrics or select an auto lyrics model" at bounding box center [243, 98] width 92 height 13
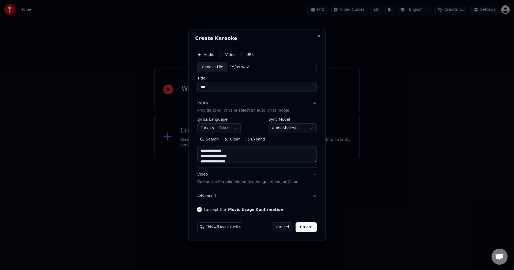
click at [301, 228] on button "Create" at bounding box center [306, 227] width 21 height 10
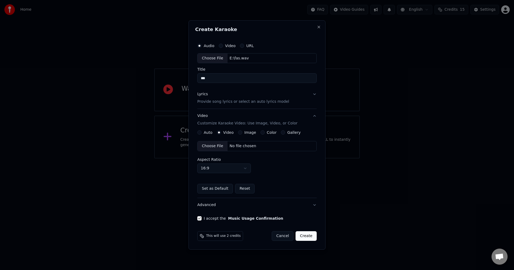
click at [319, 240] on div "Create Karaoke Audio Video URL Choose File E:\fas.wav Title *** Lyrics Provide …" at bounding box center [256, 135] width 137 height 230
click at [311, 237] on button "Create" at bounding box center [306, 236] width 21 height 10
click at [312, 248] on div "Create Karaoke Audio Video URL Choose File E:\fas.wav Title *** Lyrics Provide …" at bounding box center [256, 135] width 137 height 230
click at [309, 241] on div "This will use 2 credits Cancel Create" at bounding box center [257, 236] width 124 height 14
drag, startPoint x: 308, startPoint y: 237, endPoint x: 307, endPoint y: 234, distance: 3.4
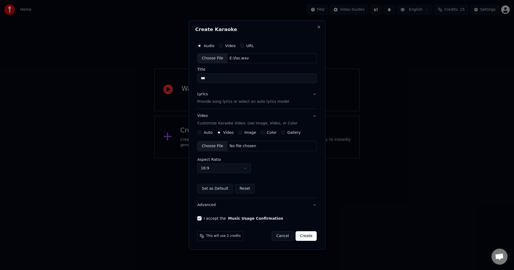
click at [308, 237] on button "Create" at bounding box center [306, 236] width 21 height 10
click at [307, 234] on button "Create" at bounding box center [306, 236] width 21 height 10
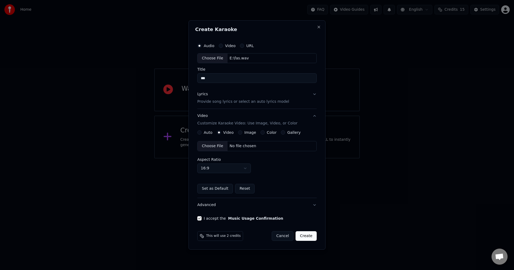
click at [207, 134] on label "Auto" at bounding box center [208, 133] width 9 height 4
click at [202, 135] on button "Auto" at bounding box center [199, 132] width 4 height 4
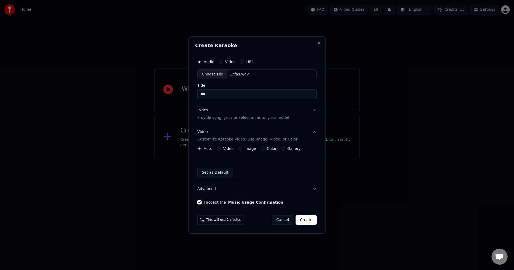
click at [301, 217] on button "Create" at bounding box center [306, 220] width 21 height 10
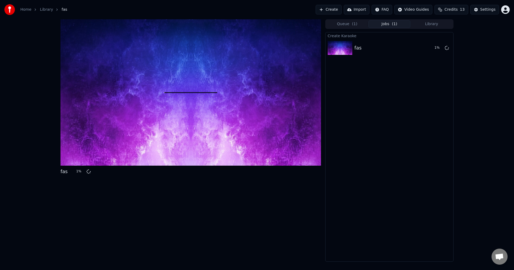
click at [506, 11] on html "Home Library fas Create Import FAQ Video Guides Credits 13 Settings fas 1 % Que…" at bounding box center [257, 135] width 514 height 270
click at [506, 11] on html "Home Library fas Create Import FAQ Video Guides Credits 13 Settings fas 2 % Que…" at bounding box center [257, 135] width 514 height 270
click at [381, 24] on button "Jobs ( 1 )" at bounding box center [389, 24] width 42 height 8
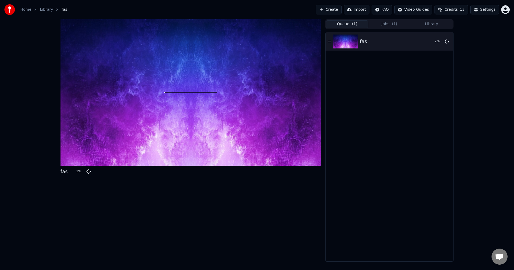
click at [348, 26] on button "Queue ( 1 )" at bounding box center [347, 24] width 42 height 8
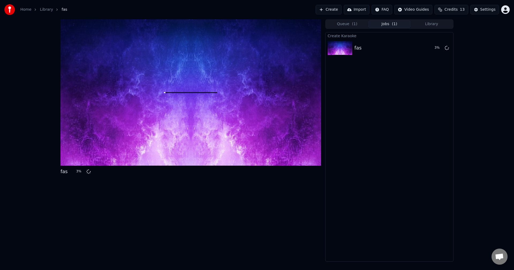
click at [385, 23] on button "Jobs ( 1 )" at bounding box center [389, 24] width 42 height 8
click at [343, 23] on button "Queue ( 1 )" at bounding box center [347, 24] width 42 height 8
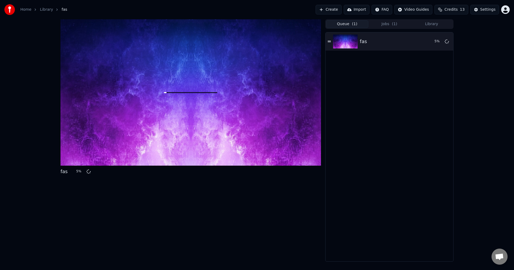
click at [451, 10] on span "Credits" at bounding box center [450, 9] width 13 height 5
click at [223, 210] on div "fas 6 %" at bounding box center [190, 140] width 260 height 243
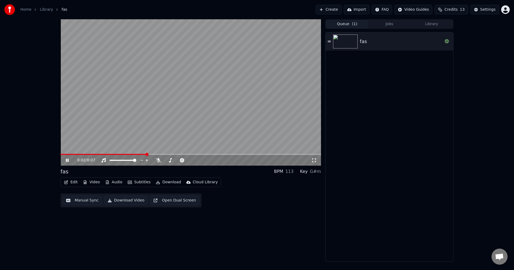
click at [185, 156] on div "0:02 / 0:07" at bounding box center [190, 160] width 260 height 11
drag, startPoint x: 92, startPoint y: 153, endPoint x: 82, endPoint y: 153, distance: 10.2
click at [82, 153] on video at bounding box center [190, 92] width 260 height 146
click at [71, 181] on button "Edit" at bounding box center [71, 182] width 18 height 7
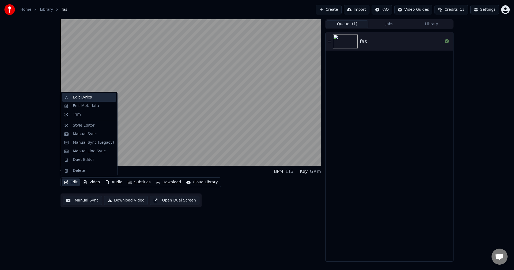
click at [91, 96] on div "Edit Lyrics" at bounding box center [93, 97] width 41 height 5
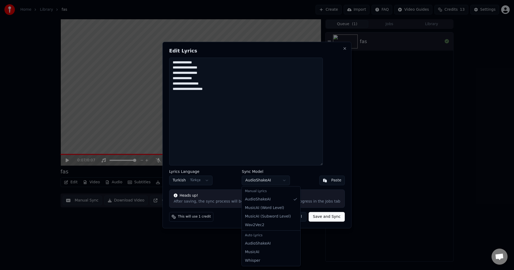
click at [276, 180] on body "**********" at bounding box center [257, 135] width 514 height 270
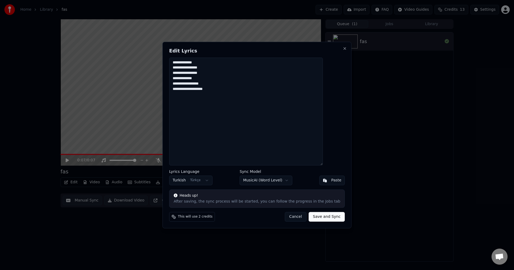
click at [314, 219] on button "Save and Sync" at bounding box center [327, 217] width 36 height 10
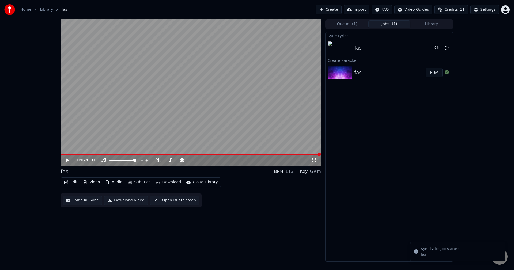
click at [65, 162] on icon at bounding box center [71, 160] width 13 height 4
click at [72, 183] on button "Edit" at bounding box center [71, 182] width 18 height 7
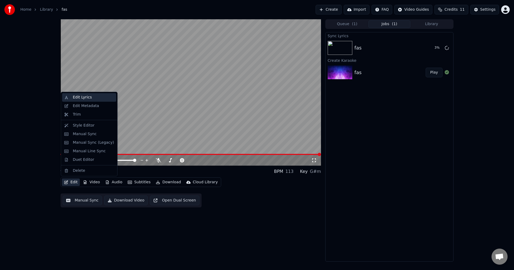
click at [93, 94] on div "Edit Lyrics" at bounding box center [89, 97] width 54 height 9
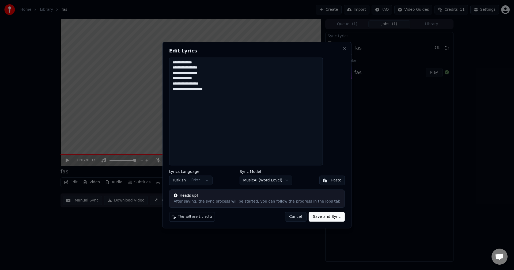
click at [287, 215] on button "Cancel" at bounding box center [296, 217] width 22 height 10
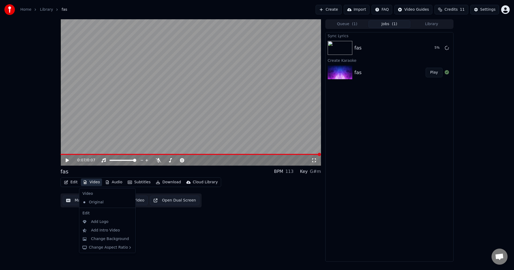
click at [87, 181] on button "Video" at bounding box center [91, 182] width 21 height 7
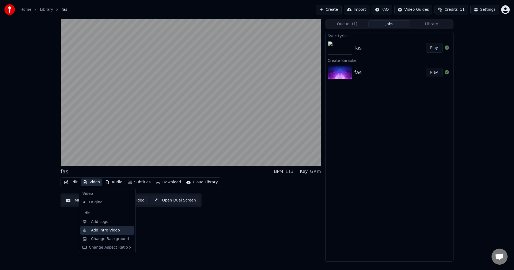
click at [121, 230] on div "Add Intro Video" at bounding box center [111, 230] width 41 height 5
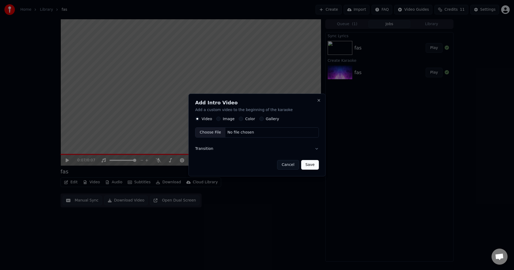
click at [290, 168] on button "Cancel" at bounding box center [288, 165] width 22 height 10
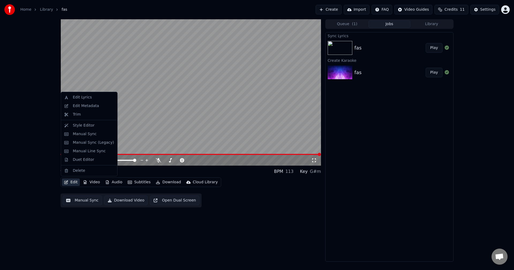
click at [75, 184] on button "Edit" at bounding box center [71, 182] width 18 height 7
click at [98, 124] on div "Style Editor" at bounding box center [93, 125] width 41 height 5
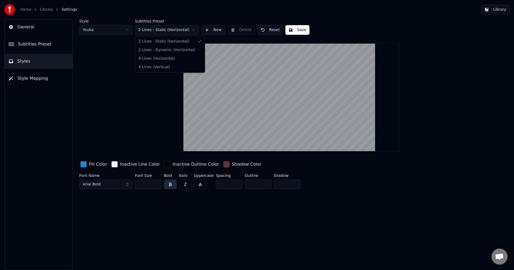
click at [164, 27] on html "Home Library Settings Library General Subtitles Preset Styles Style Mapping Sty…" at bounding box center [257, 135] width 514 height 270
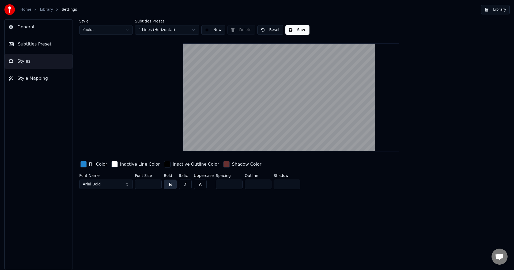
drag, startPoint x: 148, startPoint y: 182, endPoint x: 119, endPoint y: 183, distance: 28.7
click at [119, 183] on div "Font Name Arial Bold Font Size ** Bold Italic Uppercase Spacing * Outline * Sha…" at bounding box center [259, 183] width 360 height 18
click at [294, 27] on button "Save" at bounding box center [297, 30] width 24 height 10
click at [291, 27] on button "Done" at bounding box center [297, 30] width 25 height 10
click at [44, 8] on link "Library" at bounding box center [46, 9] width 13 height 5
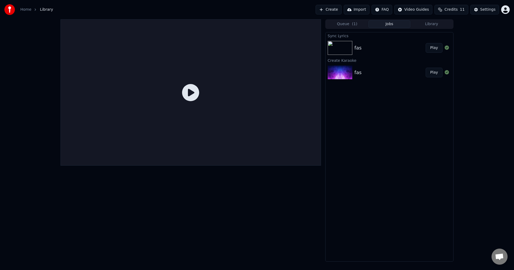
click at [347, 72] on img at bounding box center [340, 73] width 25 height 14
click at [199, 96] on icon at bounding box center [190, 92] width 17 height 17
click at [186, 94] on icon at bounding box center [190, 92] width 17 height 17
click at [348, 48] on img at bounding box center [340, 48] width 25 height 14
click at [340, 70] on img at bounding box center [340, 73] width 25 height 14
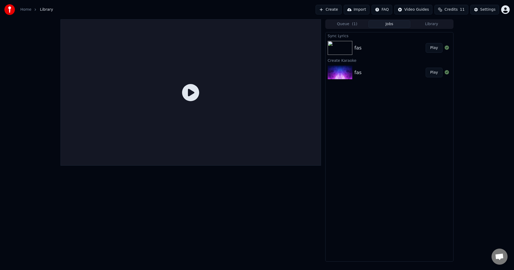
click at [206, 83] on div at bounding box center [190, 92] width 260 height 146
drag, startPoint x: 199, startPoint y: 92, endPoint x: 195, endPoint y: 96, distance: 5.9
click at [198, 92] on icon at bounding box center [190, 92] width 17 height 17
click at [193, 98] on icon at bounding box center [190, 92] width 17 height 17
click at [191, 99] on icon at bounding box center [190, 92] width 17 height 17
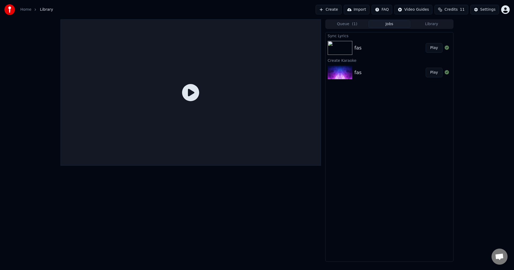
click at [191, 99] on icon at bounding box center [190, 92] width 17 height 17
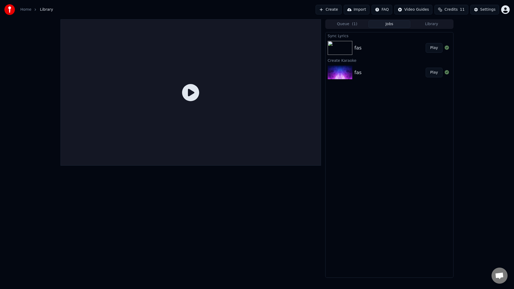
click at [258, 132] on div at bounding box center [190, 92] width 260 height 146
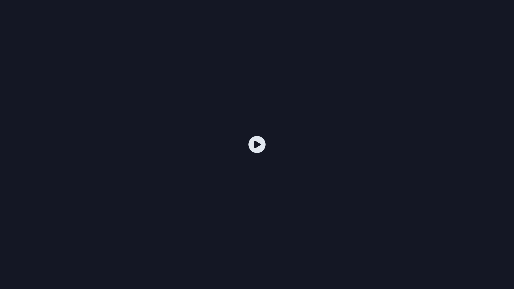
click at [257, 145] on icon at bounding box center [256, 144] width 17 height 17
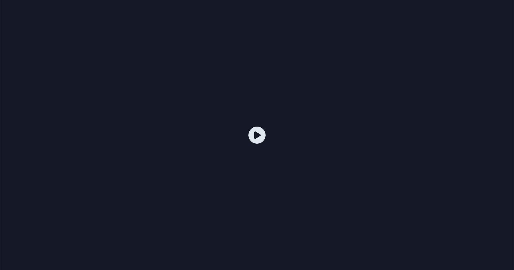
click at [434, 72] on button "Play" at bounding box center [434, 73] width 17 height 10
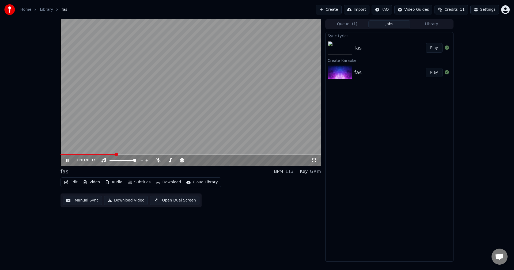
click at [437, 42] on div "fas Play" at bounding box center [390, 48] width 128 height 18
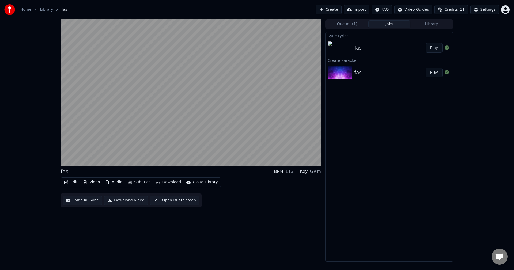
click at [435, 47] on button "Play" at bounding box center [434, 48] width 17 height 10
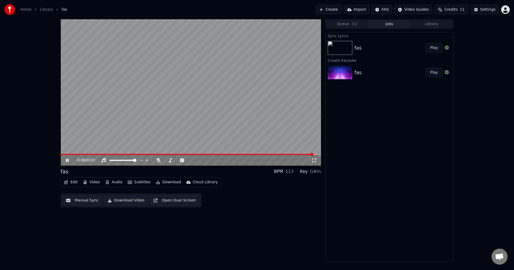
click at [423, 22] on button "Library" at bounding box center [431, 24] width 42 height 8
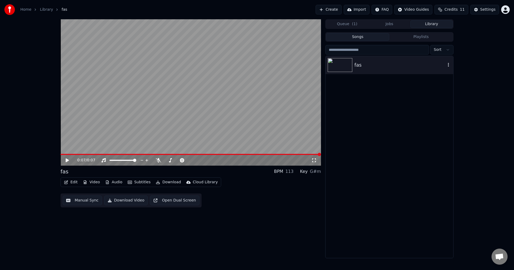
click at [345, 68] on img at bounding box center [340, 65] width 25 height 14
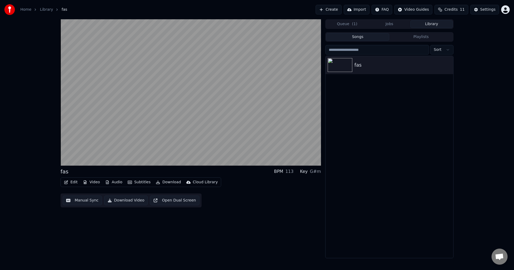
click at [395, 25] on button "Jobs" at bounding box center [389, 24] width 42 height 8
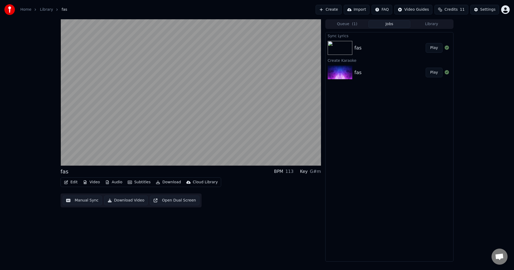
click at [353, 26] on span "( 1 )" at bounding box center [354, 23] width 5 height 5
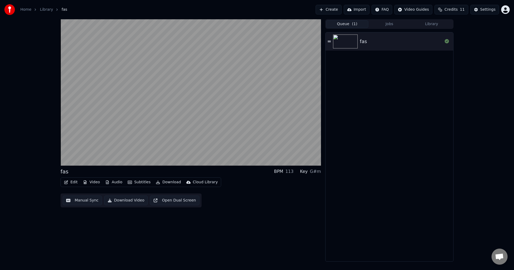
click at [348, 41] on img at bounding box center [345, 42] width 25 height 14
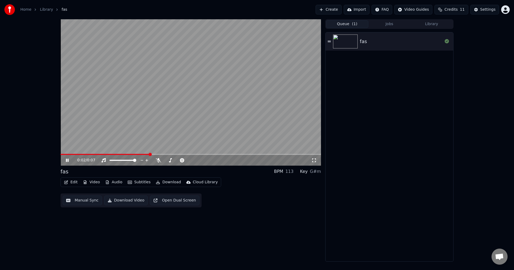
click at [68, 183] on icon "button" at bounding box center [66, 182] width 4 height 4
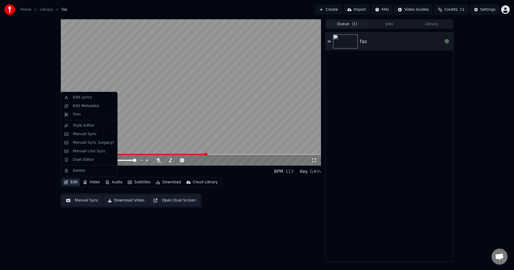
click at [353, 25] on span "( 1 )" at bounding box center [354, 23] width 5 height 5
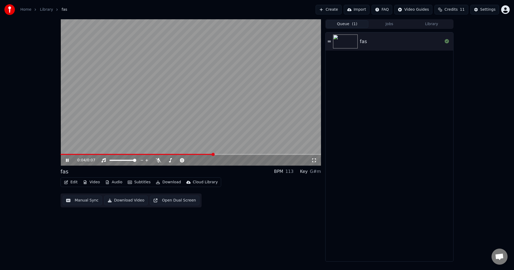
click at [353, 25] on span "( 1 )" at bounding box center [354, 23] width 5 height 5
click at [384, 24] on button "Jobs" at bounding box center [389, 24] width 42 height 8
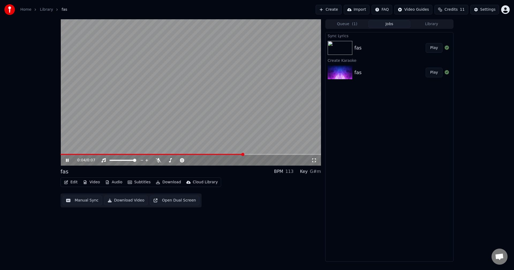
click at [384, 24] on button "Jobs" at bounding box center [389, 24] width 42 height 8
click at [438, 29] on div "Queue ( 1 ) Jobs Library Sync Lyrics fas Play Create Karaoke fas Play" at bounding box center [389, 140] width 128 height 243
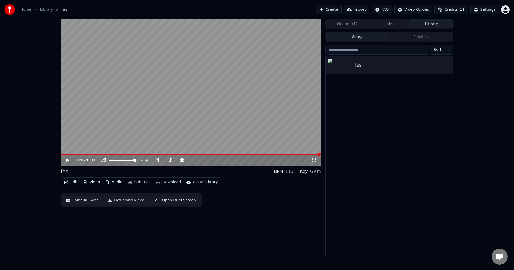
click at [437, 26] on button "Library" at bounding box center [431, 24] width 42 height 8
click at [447, 63] on icon "button" at bounding box center [448, 65] width 5 height 4
click at [458, 85] on div "Add to queue" at bounding box center [449, 83] width 41 height 9
click at [395, 38] on button "Playlists" at bounding box center [420, 37] width 63 height 8
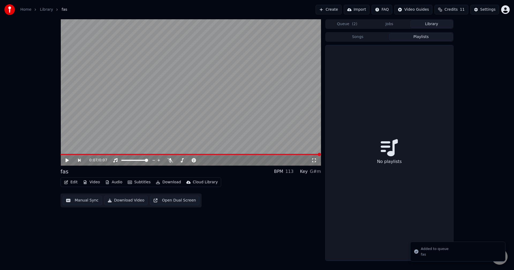
click at [361, 39] on button "Songs" at bounding box center [357, 37] width 63 height 8
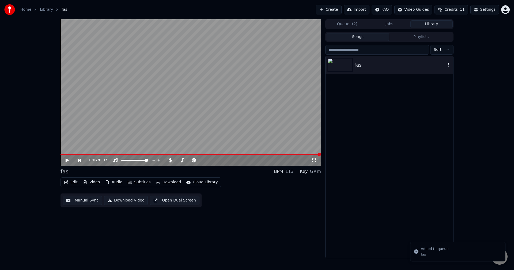
click at [352, 70] on img at bounding box center [340, 65] width 25 height 14
click at [352, 69] on img at bounding box center [340, 65] width 25 height 14
click at [190, 155] on span at bounding box center [190, 154] width 260 height 1
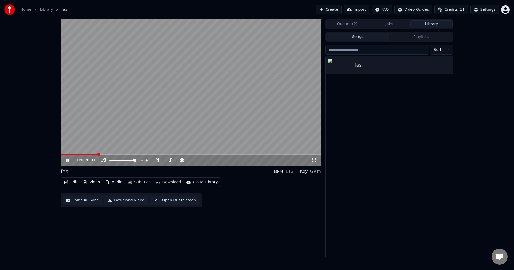
click at [141, 153] on video at bounding box center [190, 92] width 260 height 146
click at [141, 154] on video at bounding box center [190, 92] width 260 height 146
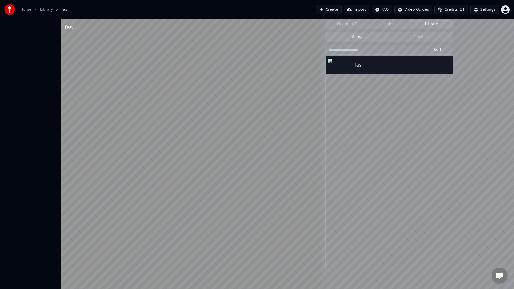
click at [141, 161] on video at bounding box center [190, 163] width 260 height 289
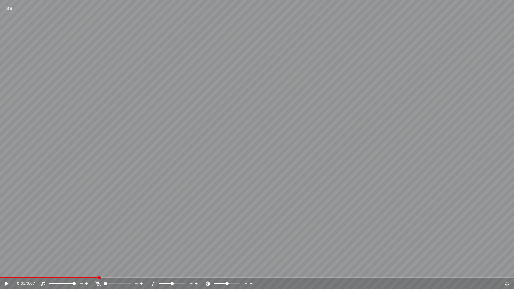
click at [141, 161] on video at bounding box center [257, 144] width 514 height 289
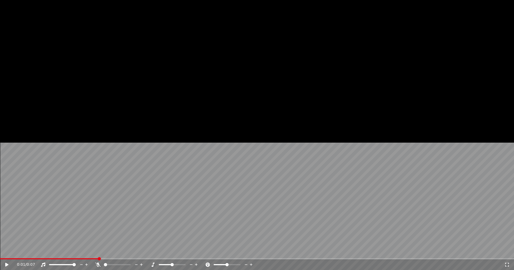
click at [141, 258] on span at bounding box center [257, 258] width 514 height 1
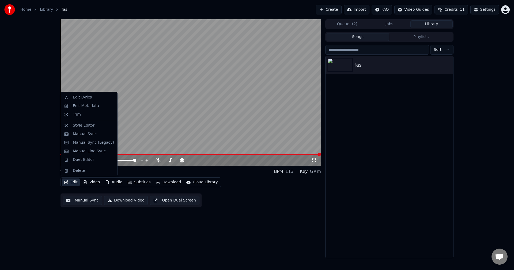
click at [74, 181] on button "Edit" at bounding box center [71, 182] width 18 height 7
click at [90, 97] on div "Edit Lyrics" at bounding box center [93, 97] width 41 height 5
click at [70, 181] on button "Edit" at bounding box center [71, 182] width 18 height 7
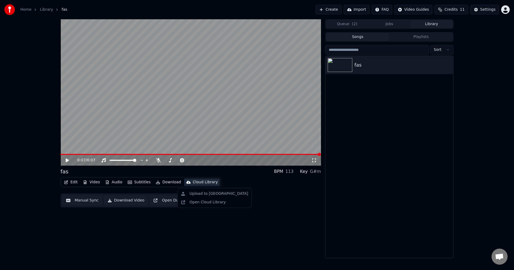
click at [0, 168] on div "0:07 / 0:07 fas BPM 113 Key G#m Edit Video Audio Subtitles Download Cloud Libra…" at bounding box center [257, 138] width 514 height 239
click at [67, 186] on button "Edit" at bounding box center [71, 182] width 18 height 7
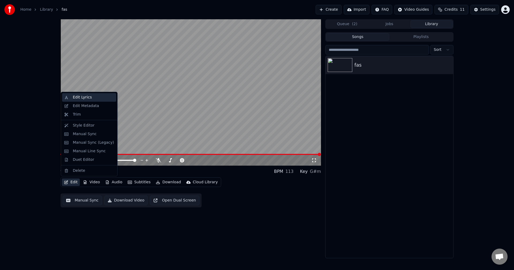
click at [89, 100] on div "Edit Lyrics" at bounding box center [89, 97] width 54 height 9
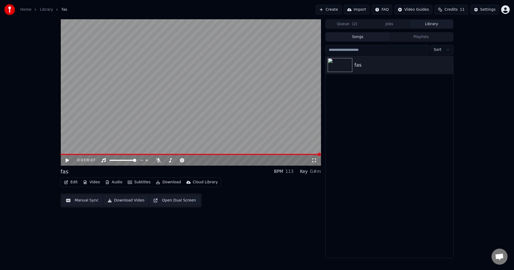
click at [64, 184] on icon "button" at bounding box center [66, 182] width 4 height 4
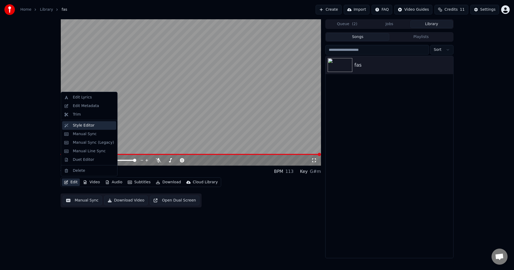
click at [91, 126] on div "Style Editor" at bounding box center [93, 125] width 41 height 5
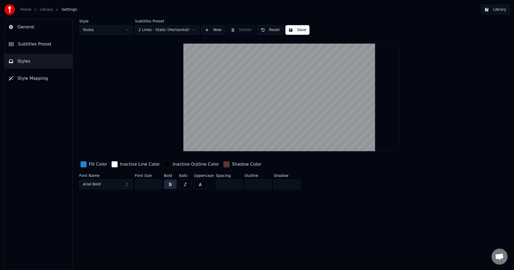
click at [171, 32] on html "Home Library Settings Library General Subtitles Preset Styles Style Mapping Sty…" at bounding box center [257, 135] width 514 height 270
click at [293, 27] on button "Save" at bounding box center [297, 30] width 24 height 10
click at [467, 80] on div "Style Youka Subtitles Preset 4 Lines (Horizontal) New Delete Reset Save Fill Co…" at bounding box center [291, 105] width 424 height 172
click at [498, 10] on button "Library" at bounding box center [495, 10] width 29 height 10
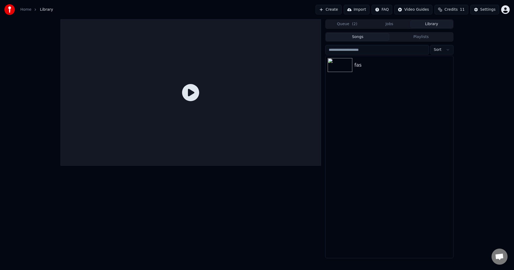
click at [187, 86] on icon at bounding box center [190, 92] width 17 height 17
click at [357, 68] on div "fas" at bounding box center [399, 64] width 91 height 7
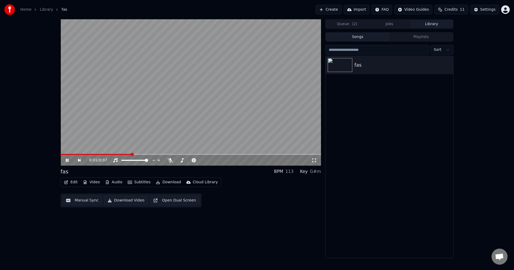
click at [185, 155] on span at bounding box center [190, 154] width 260 height 1
drag, startPoint x: 230, startPoint y: 156, endPoint x: 250, endPoint y: 157, distance: 19.3
click at [245, 157] on div "0:03 / 0:07" at bounding box center [190, 92] width 260 height 146
click at [311, 171] on div "Key G#m" at bounding box center [310, 171] width 21 height 6
click at [173, 202] on button "Open Dual Screen" at bounding box center [175, 201] width 50 height 10
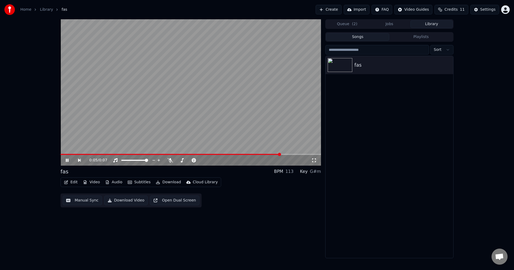
click at [77, 200] on button "Manual Sync" at bounding box center [82, 201] width 39 height 10
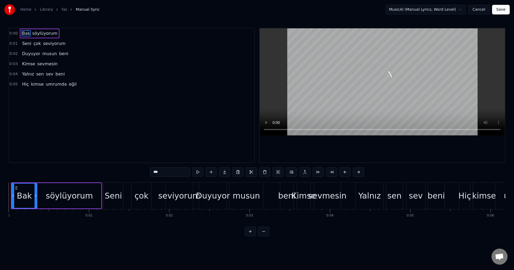
click at [105, 200] on div "Seni" at bounding box center [114, 196] width 20 height 27
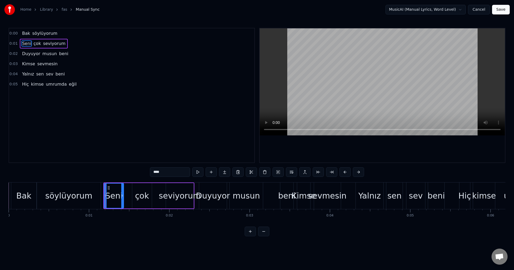
click at [219, 205] on div "Duyuyor" at bounding box center [213, 196] width 28 height 27
type input "*******"
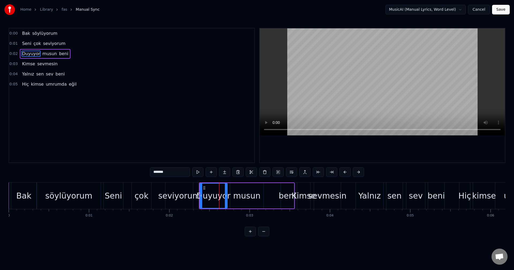
drag, startPoint x: 259, startPoint y: 198, endPoint x: 306, endPoint y: 196, distance: 46.9
click at [292, 198] on div "Duyuyor musun beni" at bounding box center [247, 196] width 96 height 27
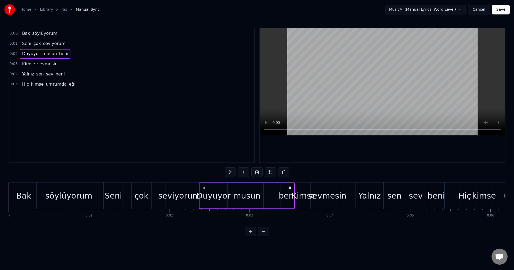
click at [328, 197] on div "sevmesin" at bounding box center [327, 196] width 38 height 12
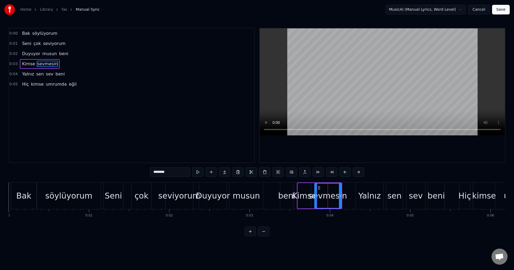
click at [27, 202] on div "Bak" at bounding box center [23, 196] width 25 height 27
type input "***"
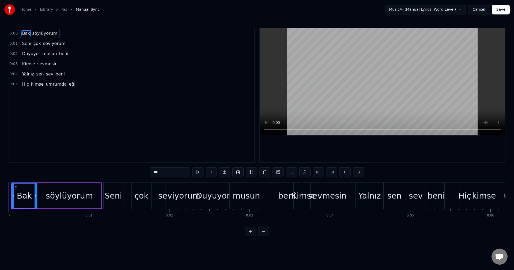
click at [73, 245] on html "Home Library fas Manual Sync MusicAI (Manual Lyrics, Word Level) Cancel Save 0:…" at bounding box center [257, 122] width 514 height 245
